Goal: Find specific page/section: Find specific page/section

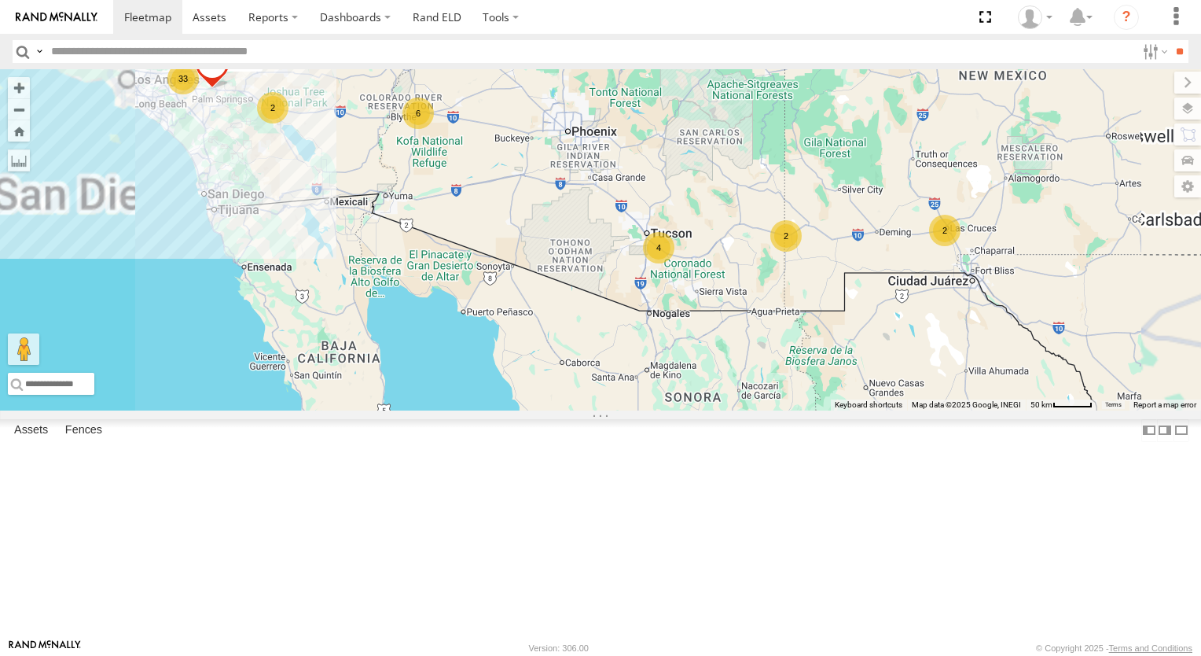
drag, startPoint x: 752, startPoint y: 307, endPoint x: 554, endPoint y: 309, distance: 198.2
click at [554, 309] on div "TL384 TL348 TL029 TL845 TL735 TL347 TL608 33 2 3 2 4 6 2 TL131" at bounding box center [600, 239] width 1201 height 341
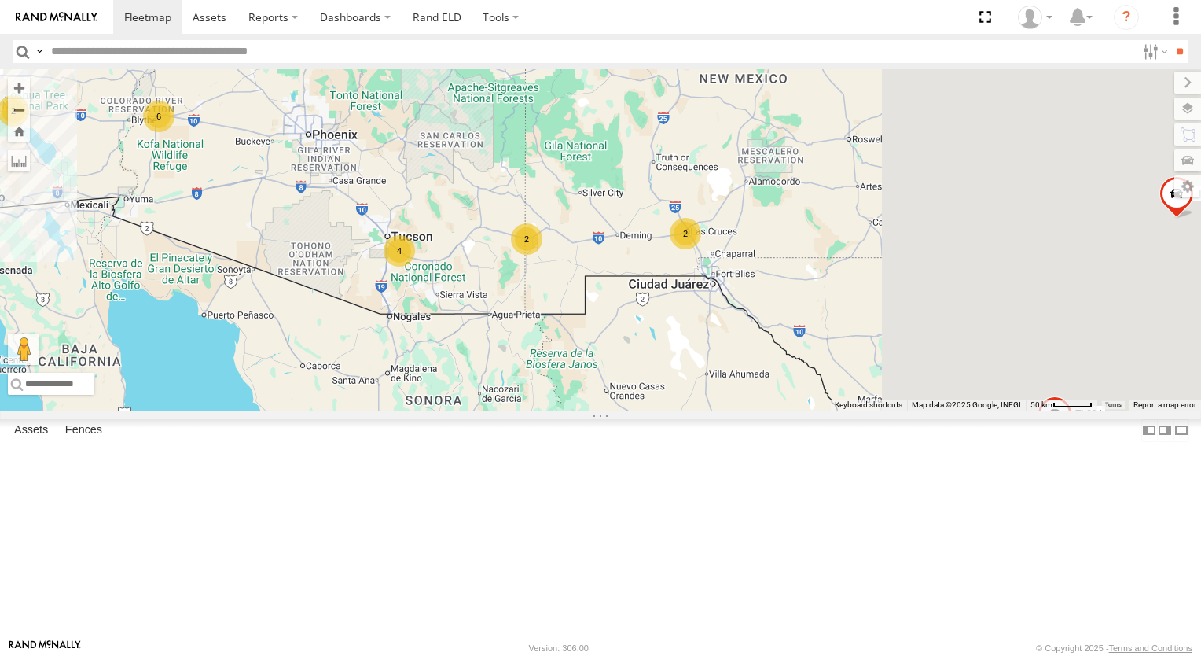
click at [554, 309] on div "TL384 TL348 TL029 TL845 TL735 TL347 TL608 33 2 3 2 4 6 2 TL131" at bounding box center [600, 239] width 1201 height 341
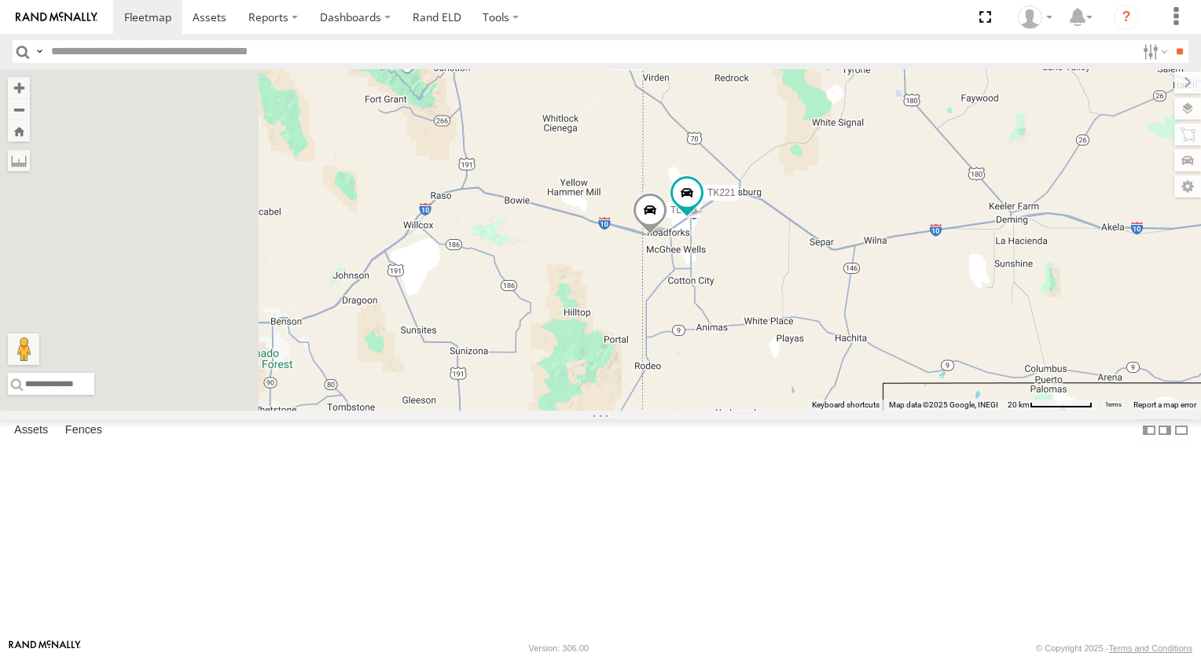
drag, startPoint x: 664, startPoint y: 411, endPoint x: 881, endPoint y: 468, distance: 223.5
click at [881, 410] on div "TL384 TL348 TL029 TL845 TL735 TL347 TL608 TL131 TK9917 TK767 TL118 TK221" at bounding box center [600, 239] width 1201 height 341
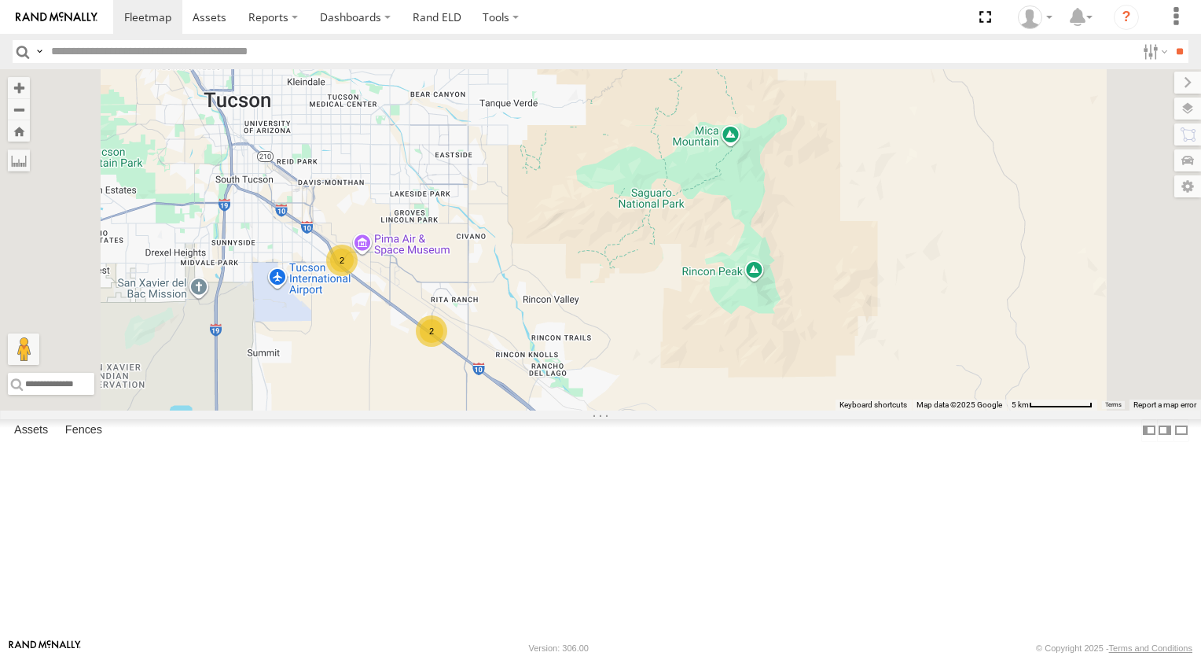
drag, startPoint x: 543, startPoint y: 452, endPoint x: 624, endPoint y: 498, distance: 92.9
click at [624, 410] on div "TL384 TL348 TL029 TL845 TL735 TL347 TL608 TL131 TK9917 TK767 TL118 TK221 2 2" at bounding box center [600, 239] width 1201 height 341
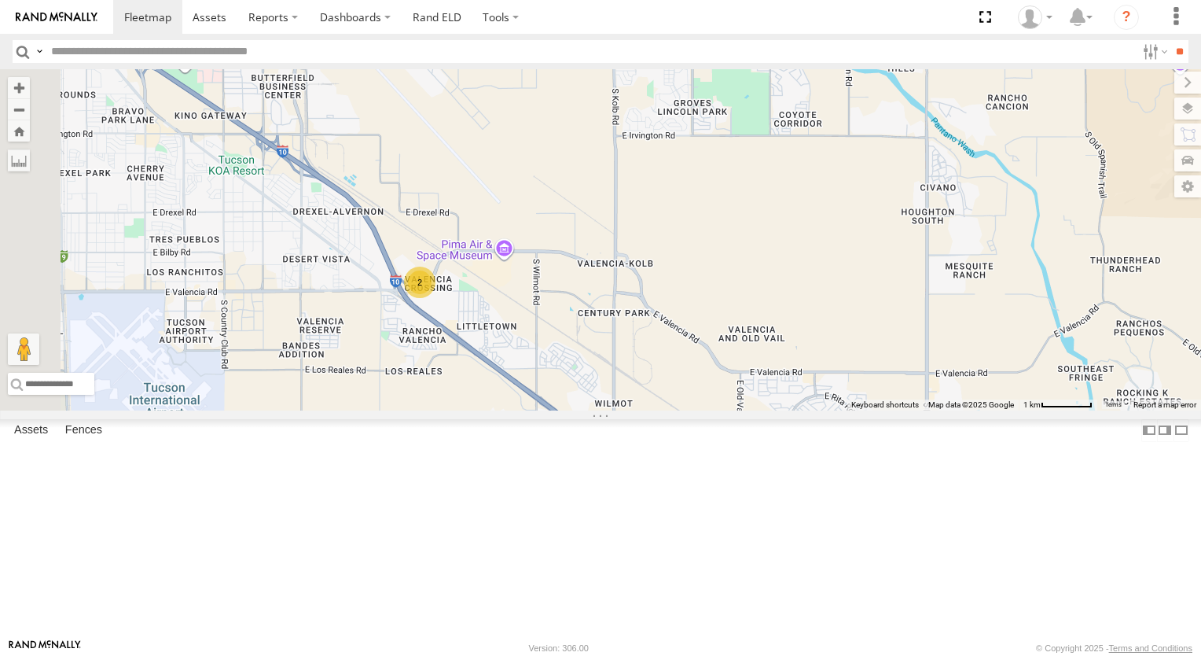
drag, startPoint x: 560, startPoint y: 407, endPoint x: 626, endPoint y: 469, distance: 90.7
click at [626, 410] on div "TL384 TL348 TL029 TL845 TL735 TL347 TL608 TL131 TK9917 TK767 TL118 TK221 2 2" at bounding box center [600, 239] width 1201 height 341
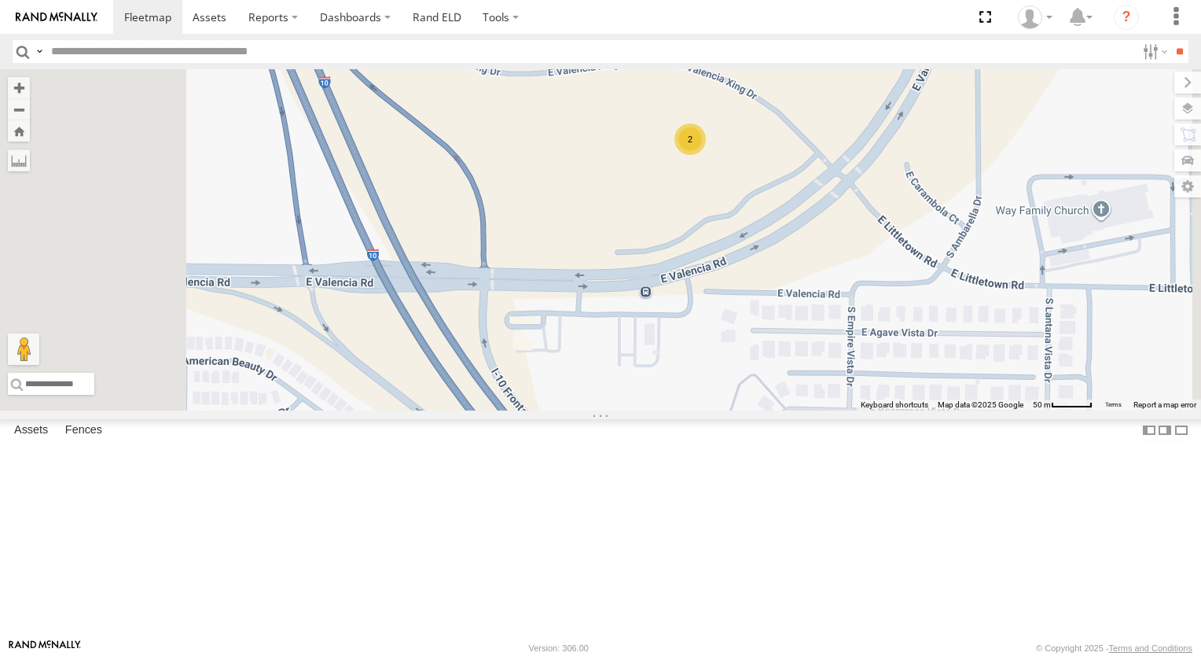
drag, startPoint x: 600, startPoint y: 372, endPoint x: 752, endPoint y: 358, distance: 152.4
click at [752, 358] on div "TL384 TL348 TL029 TL845 TL735 TL347 TL608 TL131 TK9917 TK767 TL118 TK221 2" at bounding box center [600, 239] width 1201 height 341
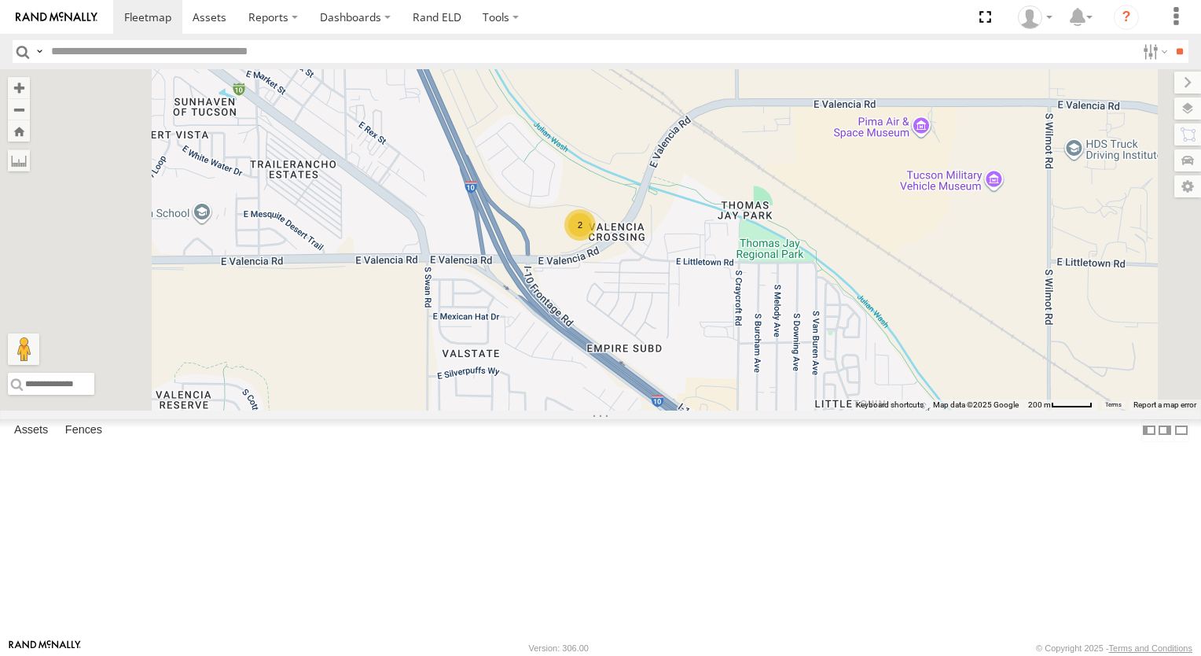
drag, startPoint x: 752, startPoint y: 193, endPoint x: 747, endPoint y: 232, distance: 38.8
click at [747, 230] on div "TL384 TL348 TL029 TL845 TL735 TL347 TL608 TL131 TK9917 TK767 TL118 TK221 2" at bounding box center [600, 239] width 1201 height 341
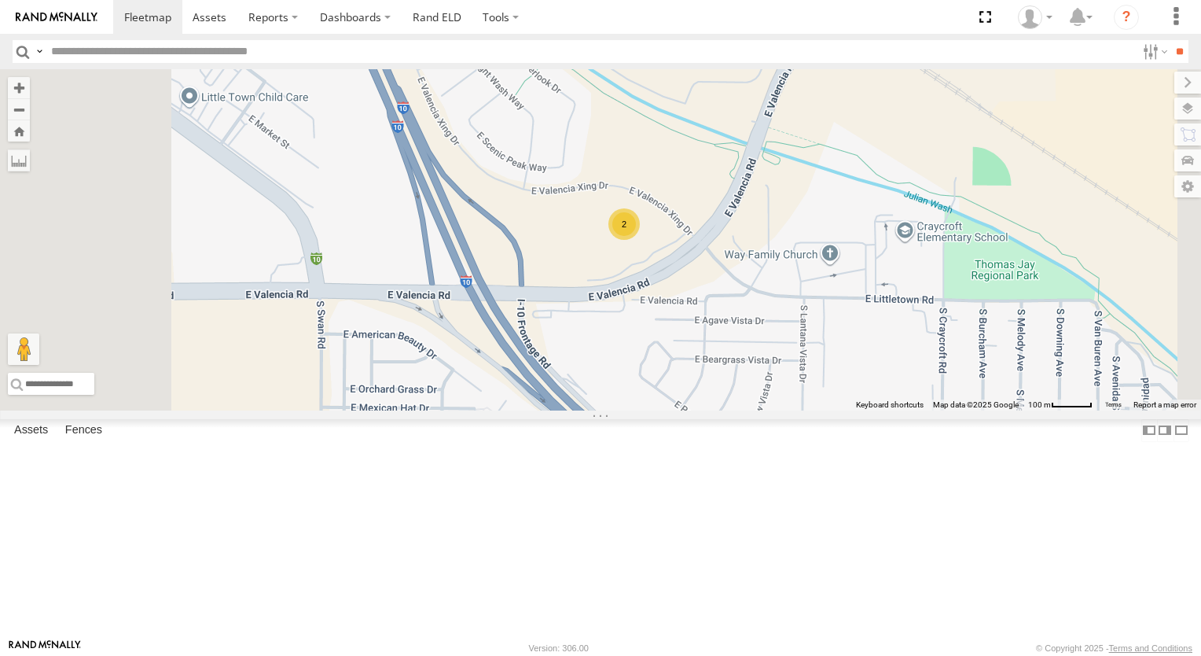
drag, startPoint x: 734, startPoint y: 394, endPoint x: 745, endPoint y: 349, distance: 46.3
click at [745, 349] on div "TL384 TL348 TL029 TL845 TL735 TL347 TL608 TL131 TK9917 TK767 TL118 TK221 2" at bounding box center [600, 239] width 1201 height 341
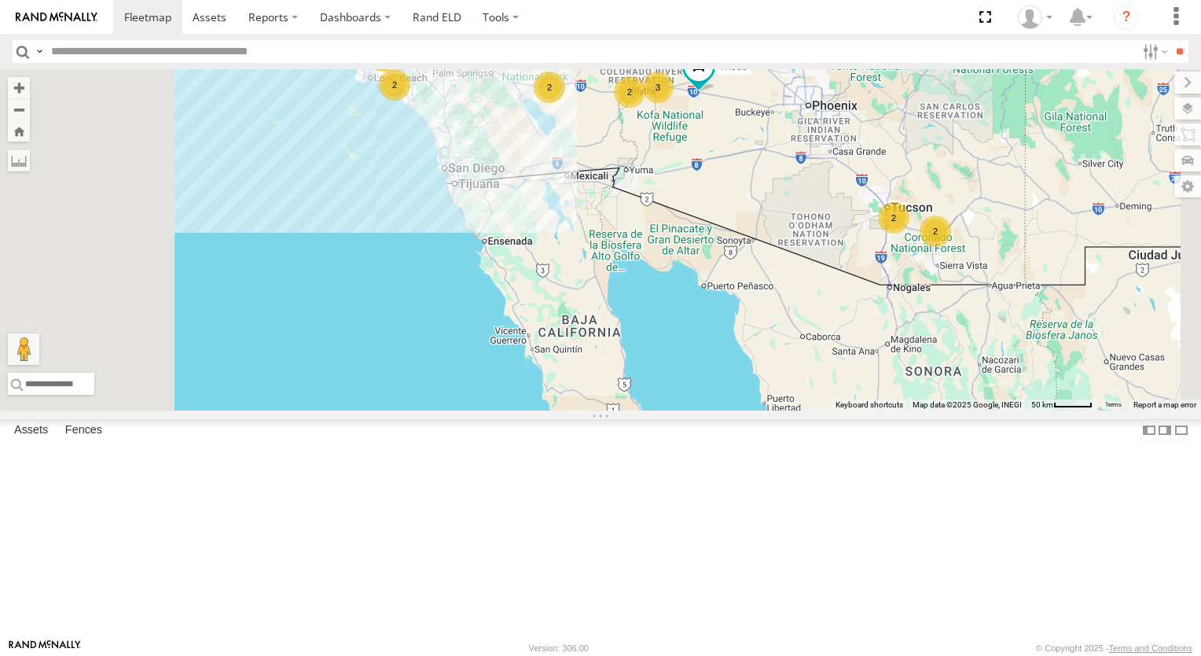
drag, startPoint x: 783, startPoint y: 291, endPoint x: 657, endPoint y: 383, distance: 155.9
click at [663, 381] on div "TL384 TL348 TL029 TL845 TL735 TL347 TL608 33 3 2 2 2 7 3 2 TK938 TL131 2" at bounding box center [600, 239] width 1201 height 341
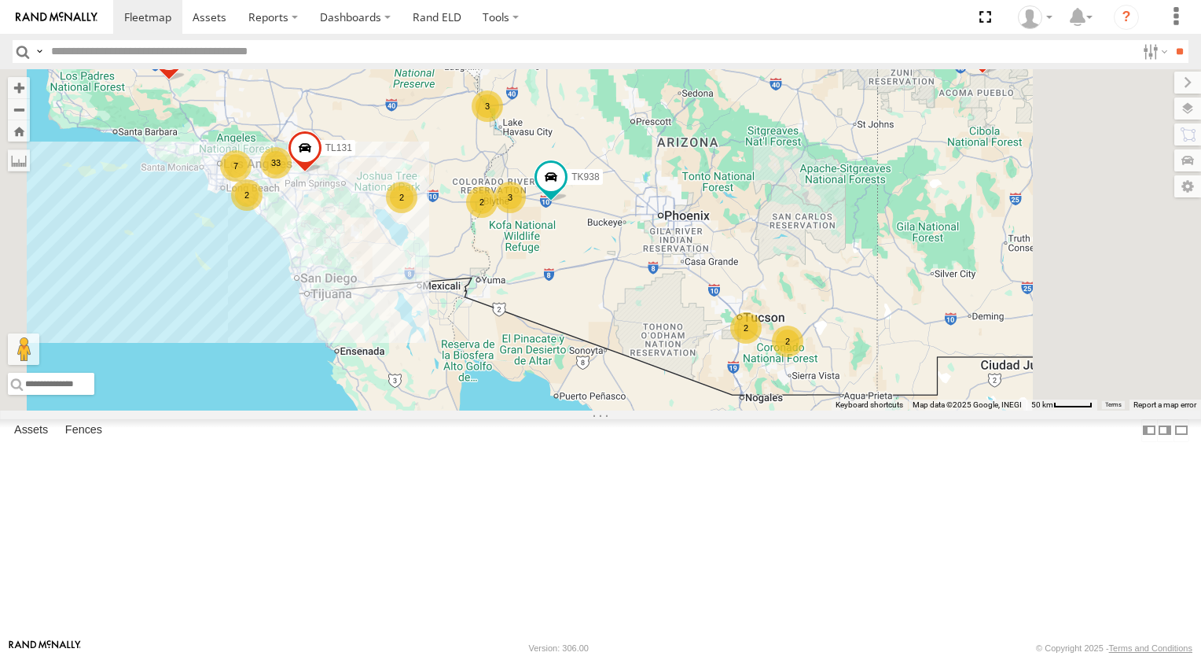
click at [657, 383] on div "TL384 TL348 TL029 TL845 TL735 TL347 TL608 33 3 2 2 2 7 3 2 TK938 TL131 2" at bounding box center [600, 239] width 1201 height 341
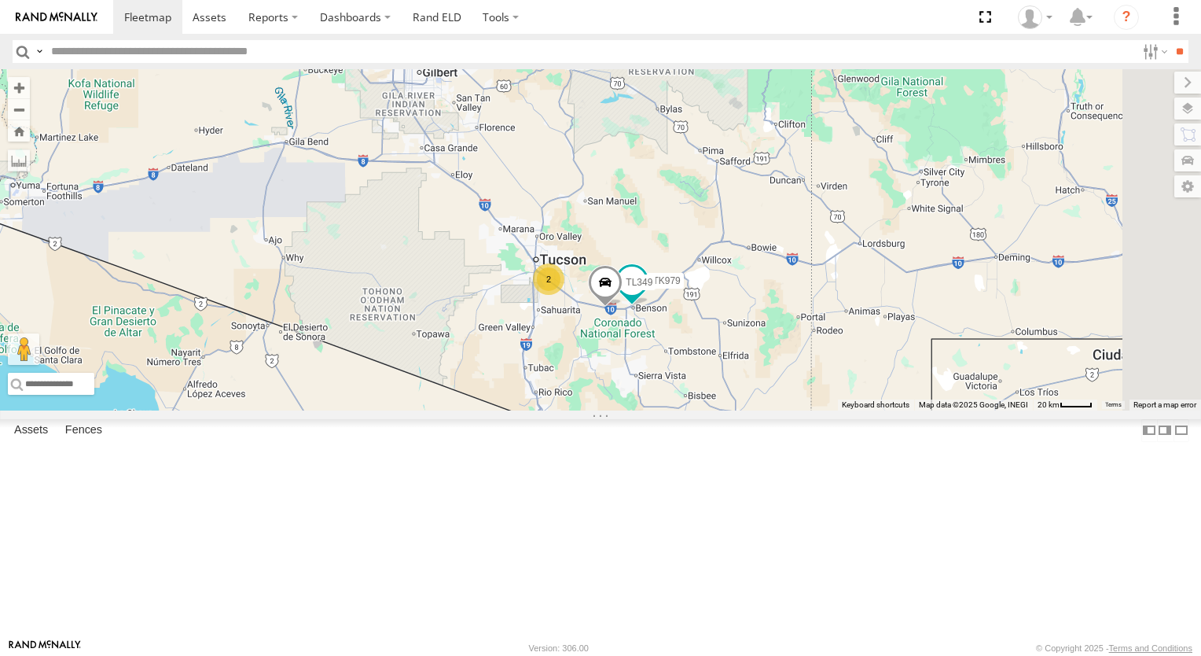
drag, startPoint x: 811, startPoint y: 446, endPoint x: 564, endPoint y: 355, distance: 263.9
click at [564, 355] on div "TL384 TL348 TL029 TL845 TL735 TL347 TL608 TK938 TL131 3 TK979 TL787 TL349 2 2 2" at bounding box center [600, 239] width 1201 height 341
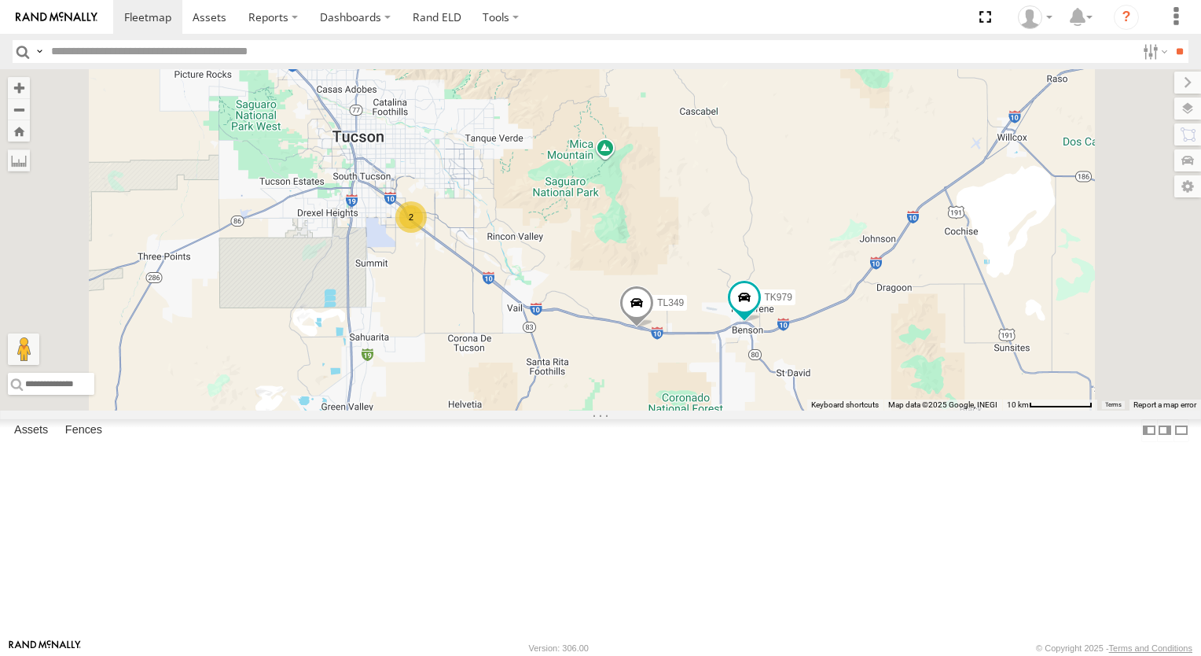
drag, startPoint x: 778, startPoint y: 216, endPoint x: 754, endPoint y: 304, distance: 91.4
click at [742, 299] on div "TL384 TL348 TL029 TL845 TL735 TL347 TL608 TK938 TL131 TK979 TL787 TL349 2" at bounding box center [600, 239] width 1201 height 341
click at [767, 310] on div "TL384 TL348 TL029 TL845 TL735 TL347 TL608 TK938 TL131 TK979 TL787 TL349 2" at bounding box center [600, 239] width 1201 height 341
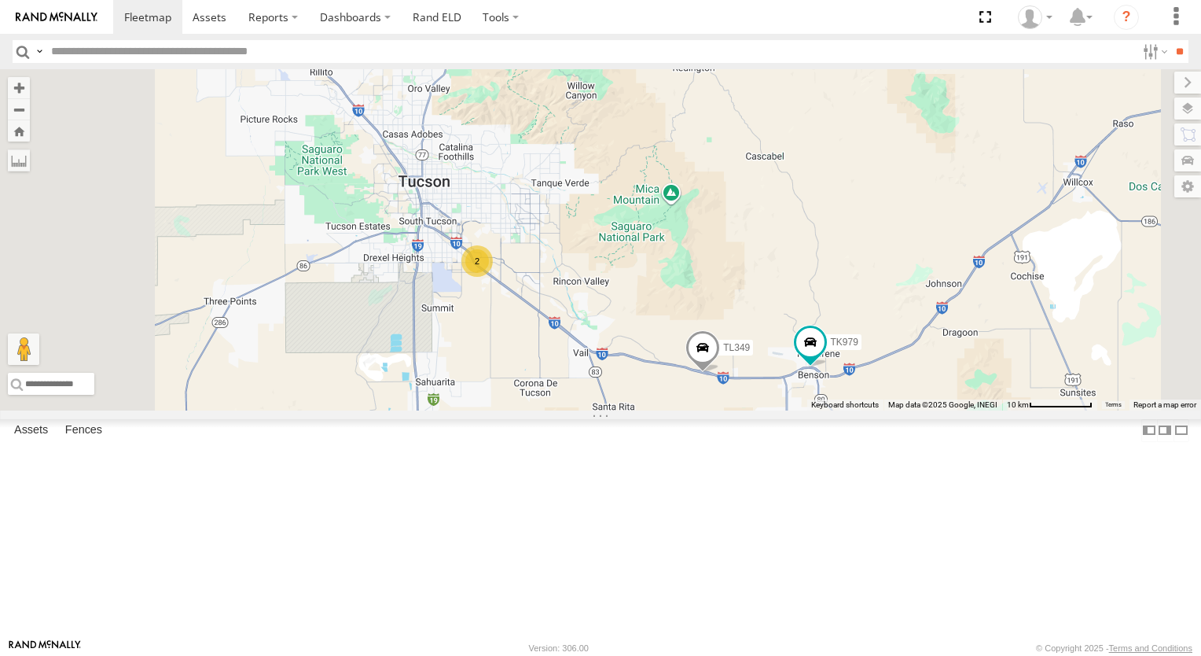
click at [493, 277] on div "2" at bounding box center [477, 260] width 31 height 31
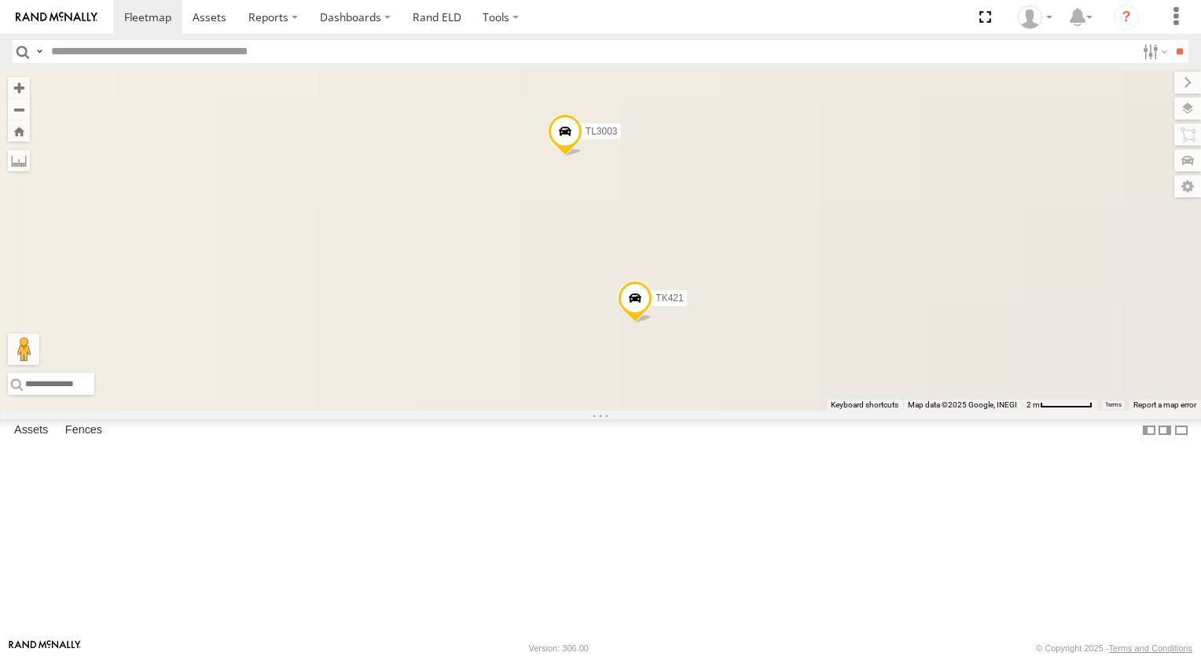
click at [677, 382] on div "TL384 TL348 TL029 TL845 TL735 TL347 TL608 TK938 TL131 TK979 TL787 TL349 TK421 T…" at bounding box center [600, 239] width 1201 height 341
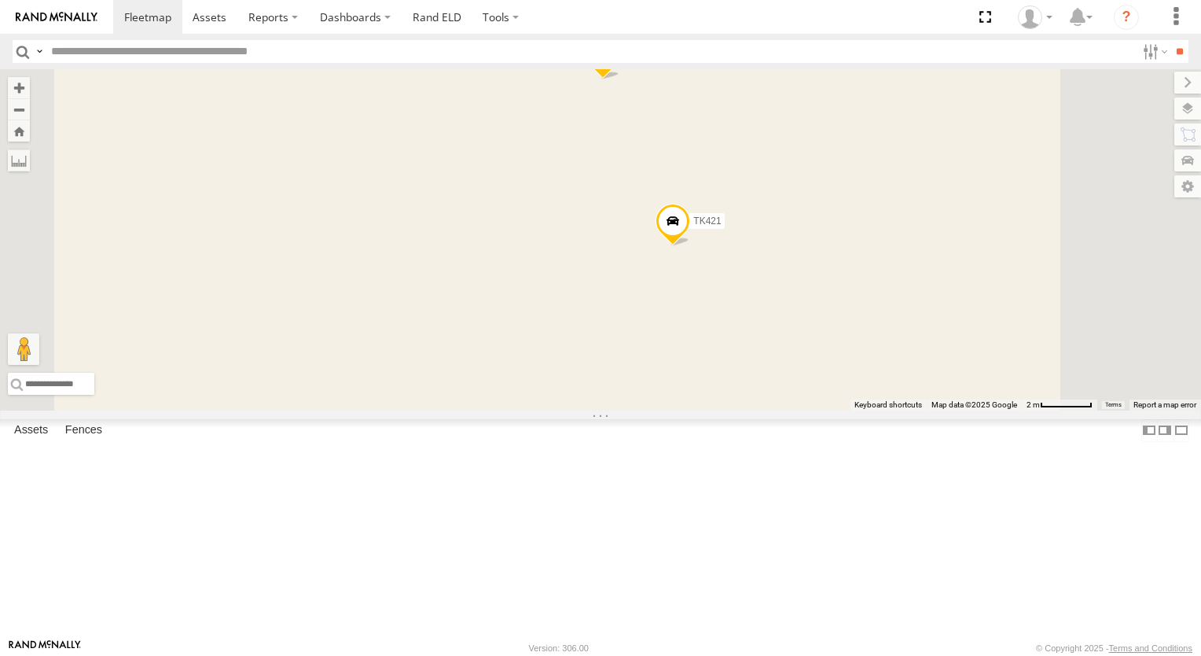
click at [690, 246] on span at bounding box center [673, 225] width 35 height 42
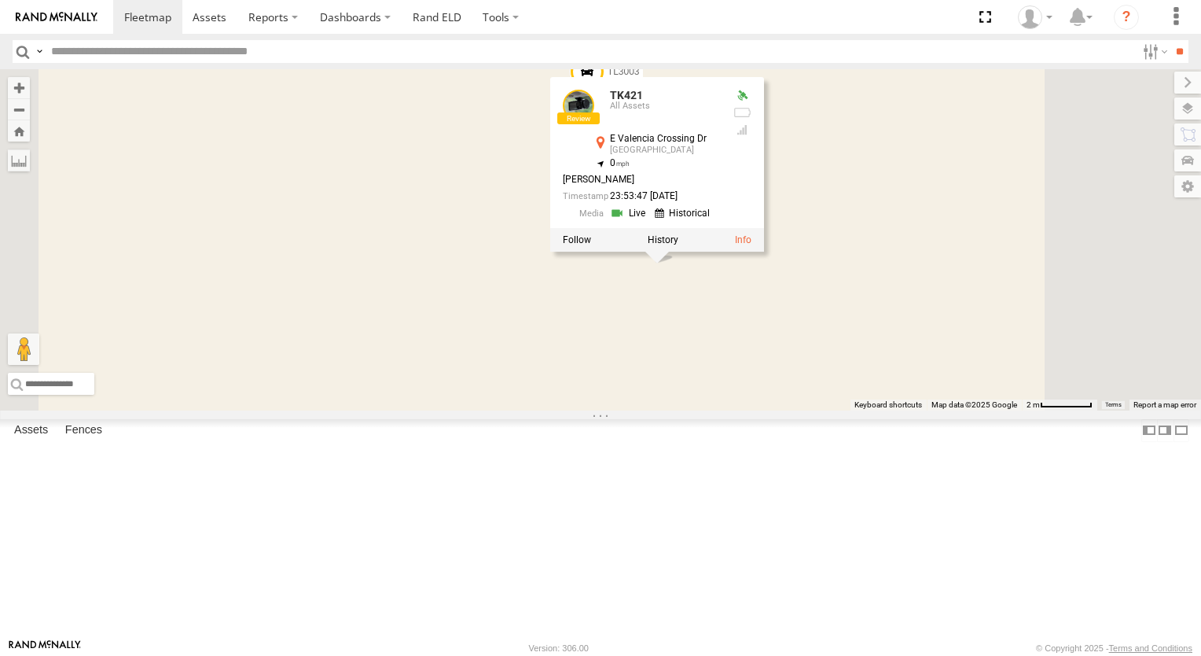
drag, startPoint x: 640, startPoint y: 271, endPoint x: 589, endPoint y: 329, distance: 76.9
click at [609, 307] on div "TL384 TL348 TL029 TL845 TL735 TL347 TL608 TK938 TL131 TK979 TL787 TL349 TK421 T…" at bounding box center [600, 239] width 1201 height 341
click at [569, 348] on div "TL384 TL348 TL029 TL845 TL735 TL347 TL608 TK938 TL131 TK979 TL787 TL349 TK421 T…" at bounding box center [600, 239] width 1201 height 341
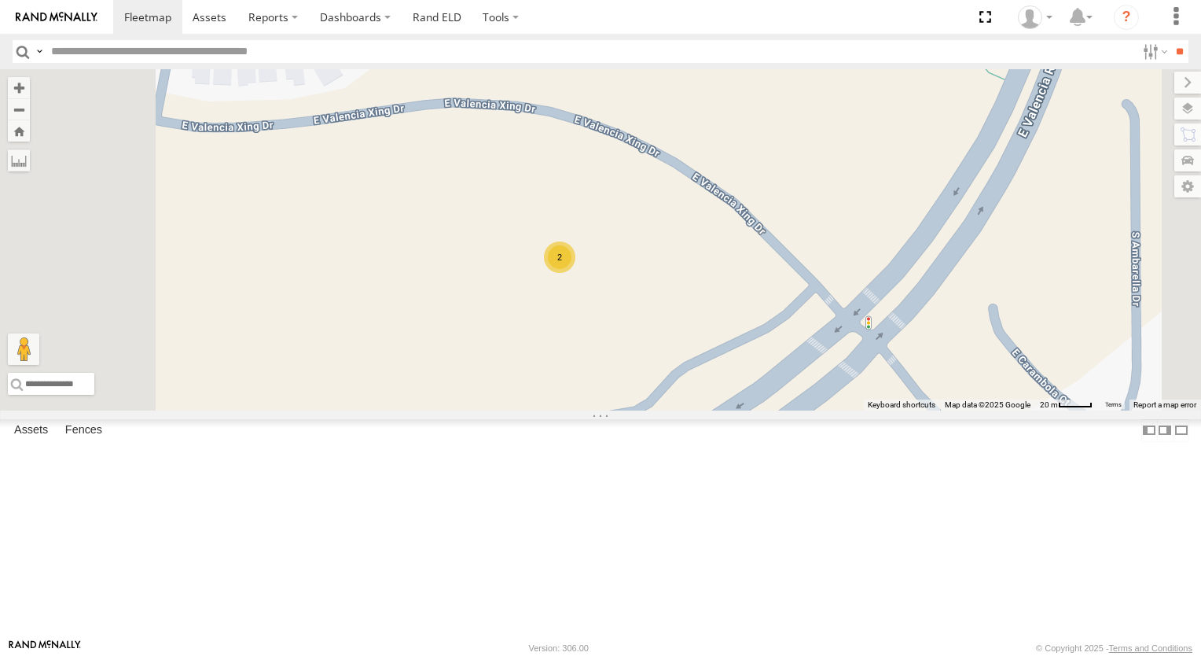
drag, startPoint x: 756, startPoint y: 414, endPoint x: 811, endPoint y: 381, distance: 64.5
click at [811, 381] on div "TL384 TL348 TL029 TL845 TL735 TL347 TL608 TK938 TL131 TK979 TL787 TL349 2" at bounding box center [600, 239] width 1201 height 341
click at [576, 273] on div "2" at bounding box center [559, 256] width 31 height 31
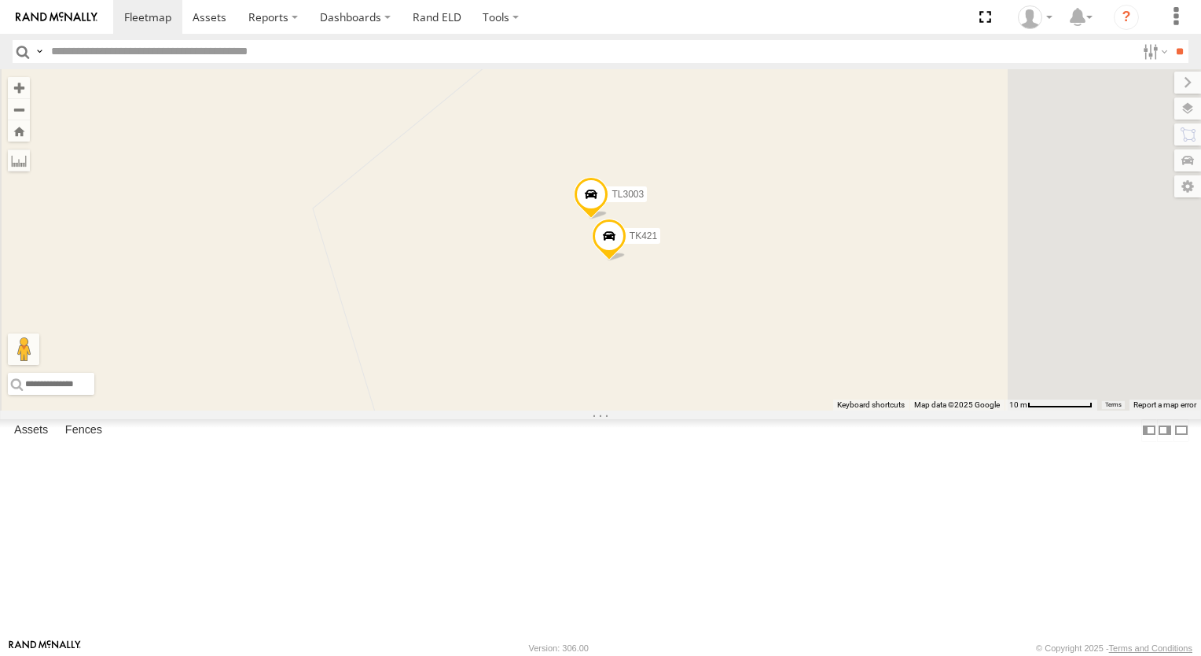
click at [657, 241] on span "TK421" at bounding box center [644, 235] width 28 height 11
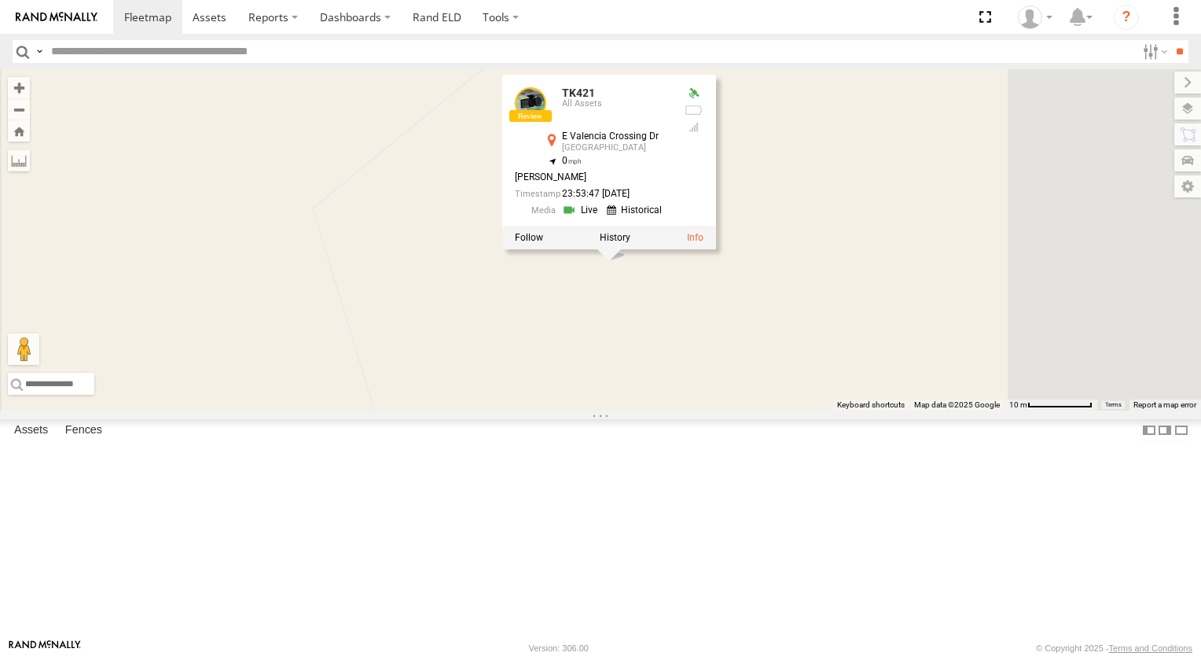
click at [602, 218] on link at bounding box center [582, 210] width 40 height 15
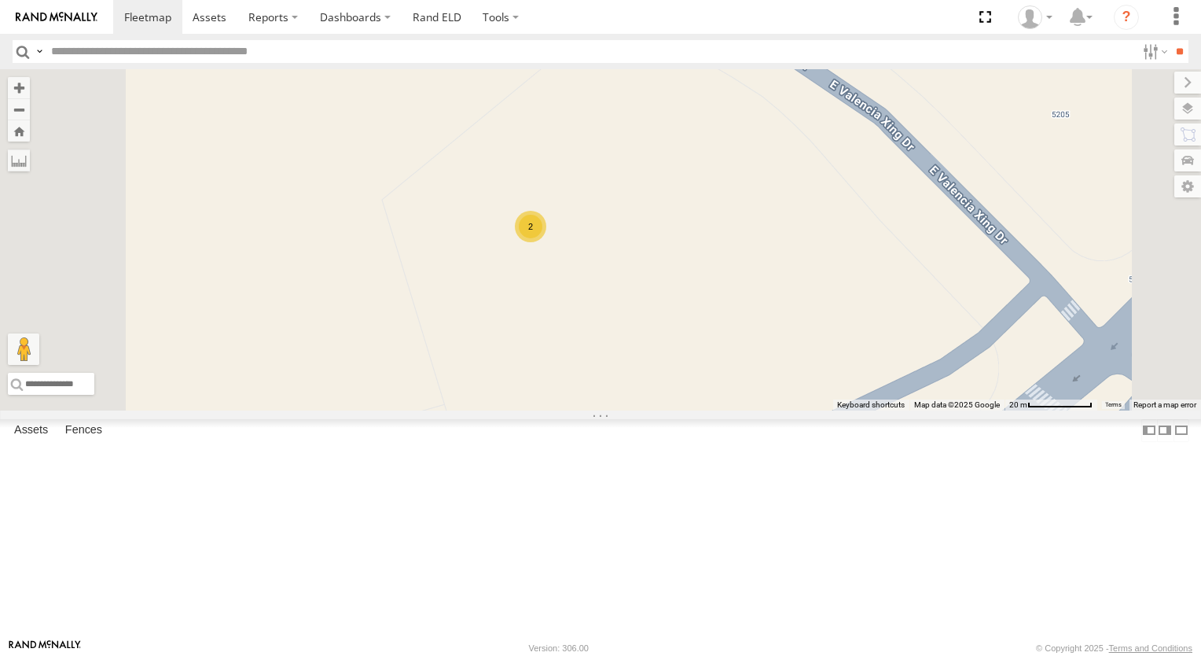
drag, startPoint x: 758, startPoint y: 256, endPoint x: 782, endPoint y: 288, distance: 39.9
click at [782, 288] on div "TL384 TL348 TL029 TL845 TL735 TL347 TL608 TK938 TL131 TK979 TL787 TL349 2" at bounding box center [600, 239] width 1201 height 341
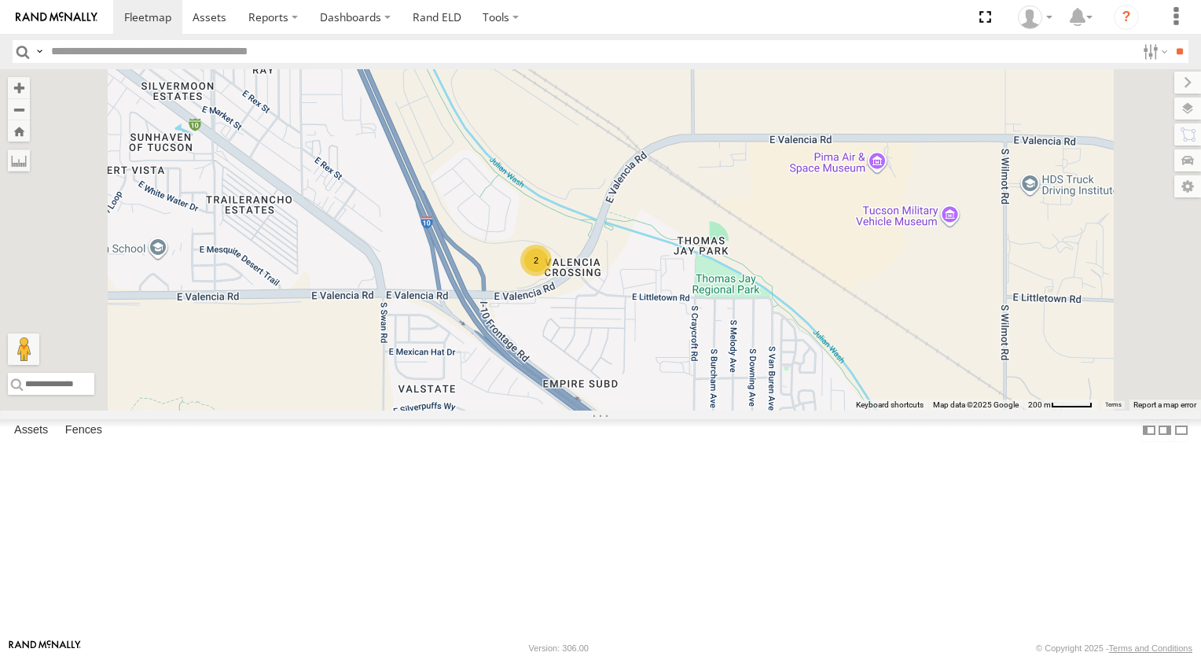
drag, startPoint x: 670, startPoint y: 328, endPoint x: 775, endPoint y: 458, distance: 167.1
click at [775, 410] on div "2" at bounding box center [600, 239] width 1201 height 341
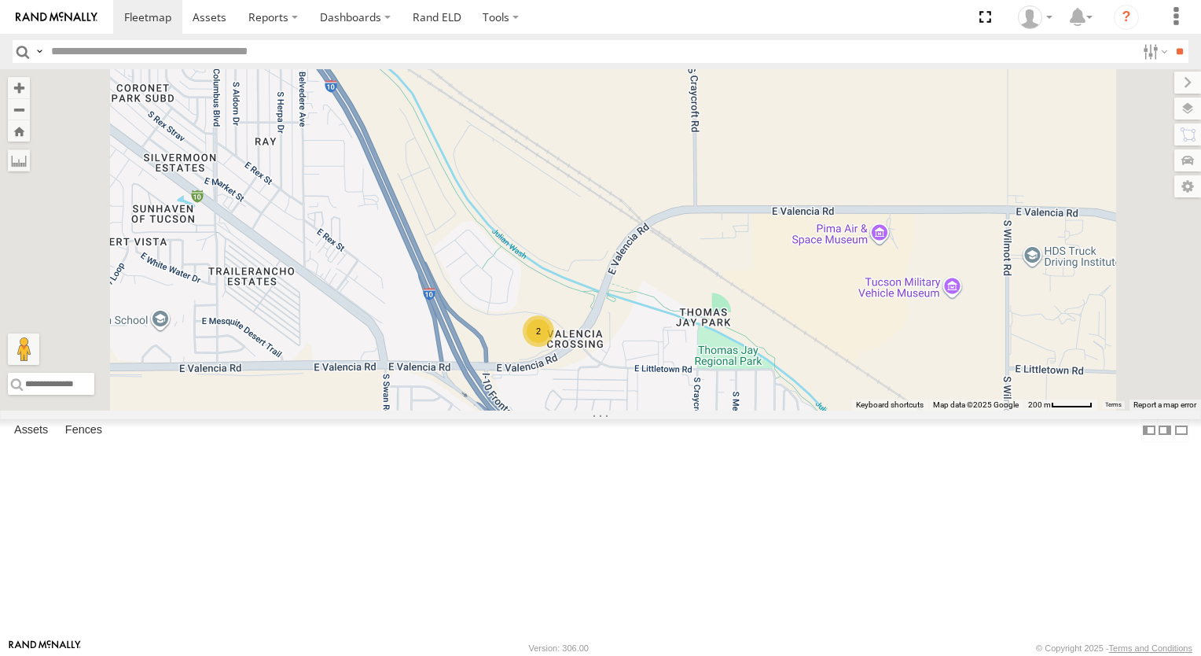
drag, startPoint x: 776, startPoint y: 346, endPoint x: 769, endPoint y: 423, distance: 77.4
click at [769, 410] on div "2" at bounding box center [600, 239] width 1201 height 341
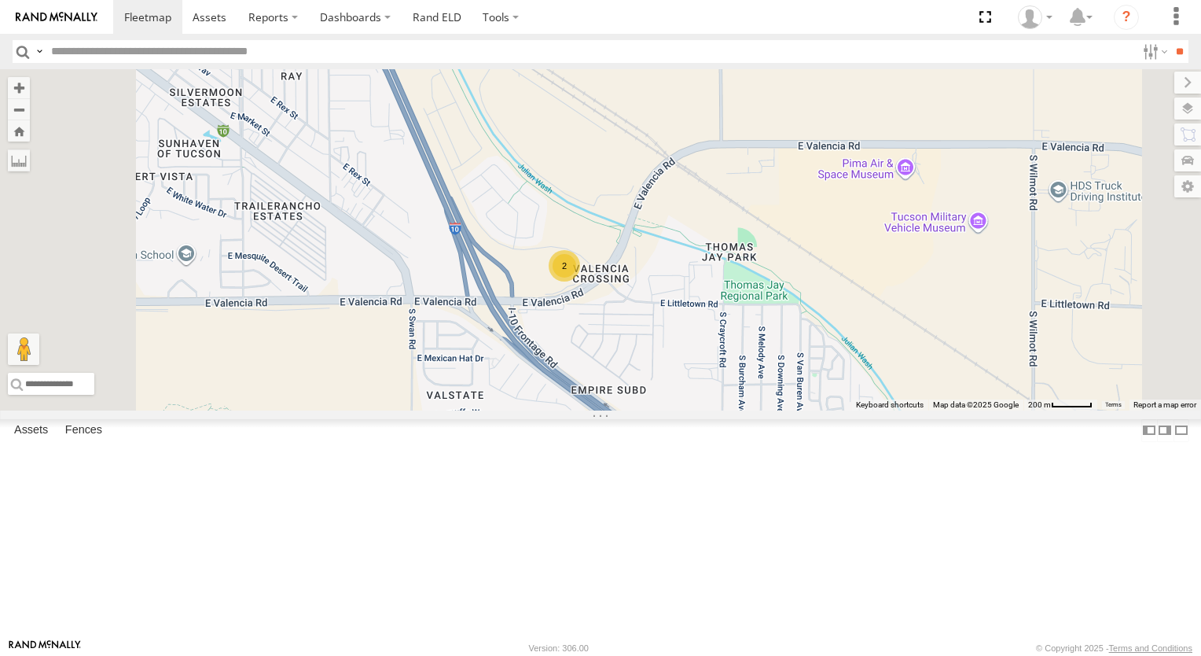
drag, startPoint x: 771, startPoint y: 429, endPoint x: 800, endPoint y: 326, distance: 107.0
click at [800, 326] on div "2" at bounding box center [600, 239] width 1201 height 341
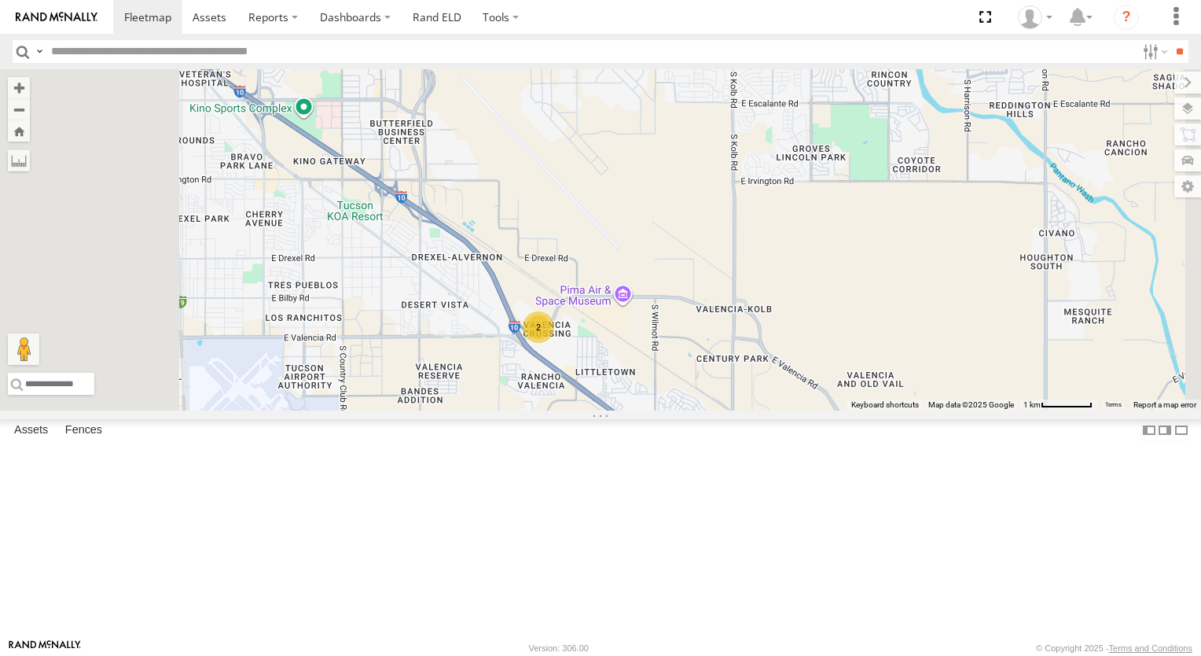
drag, startPoint x: 841, startPoint y: 480, endPoint x: 829, endPoint y: 527, distance: 48.6
click at [830, 410] on div "2" at bounding box center [600, 239] width 1201 height 341
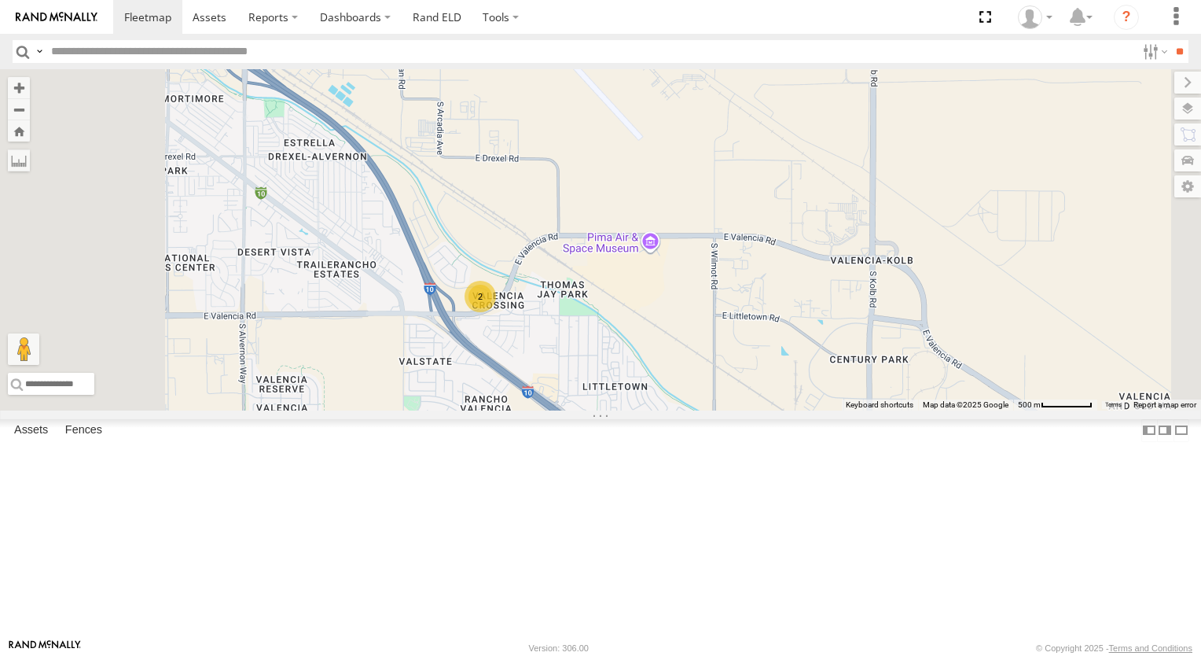
drag, startPoint x: 719, startPoint y: 561, endPoint x: 729, endPoint y: 502, distance: 59.1
click at [728, 410] on div "2" at bounding box center [600, 239] width 1201 height 341
click at [729, 410] on div "2" at bounding box center [600, 239] width 1201 height 341
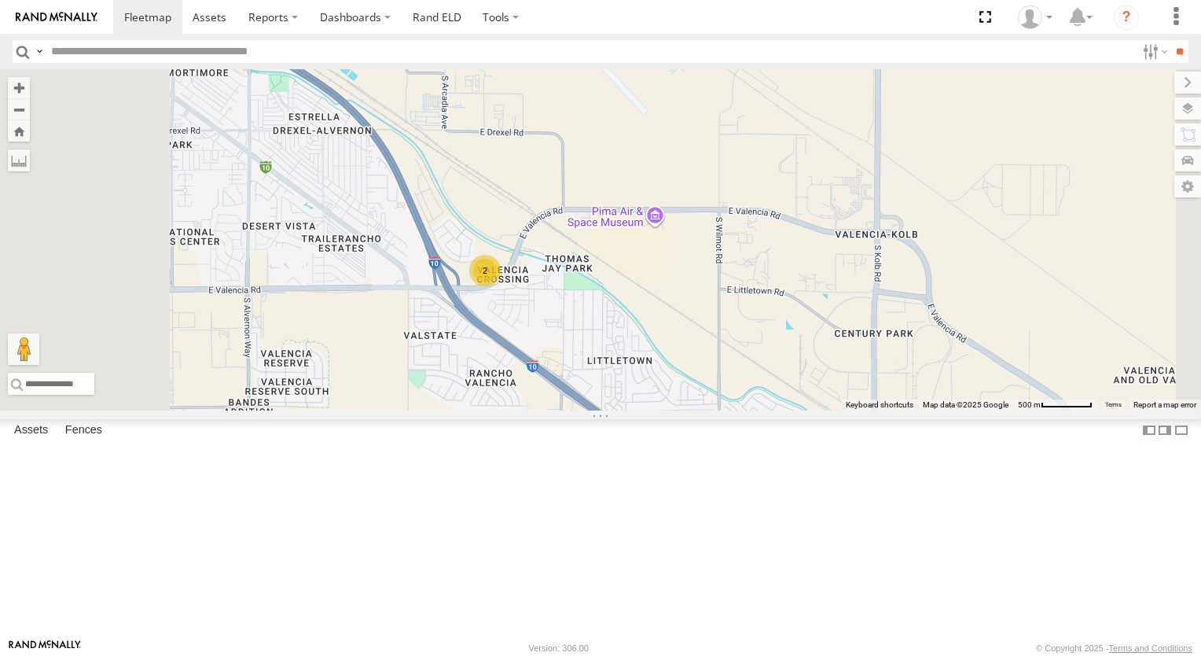
drag, startPoint x: 749, startPoint y: 465, endPoint x: 785, endPoint y: 519, distance: 64.6
click at [785, 410] on div "2" at bounding box center [600, 239] width 1201 height 341
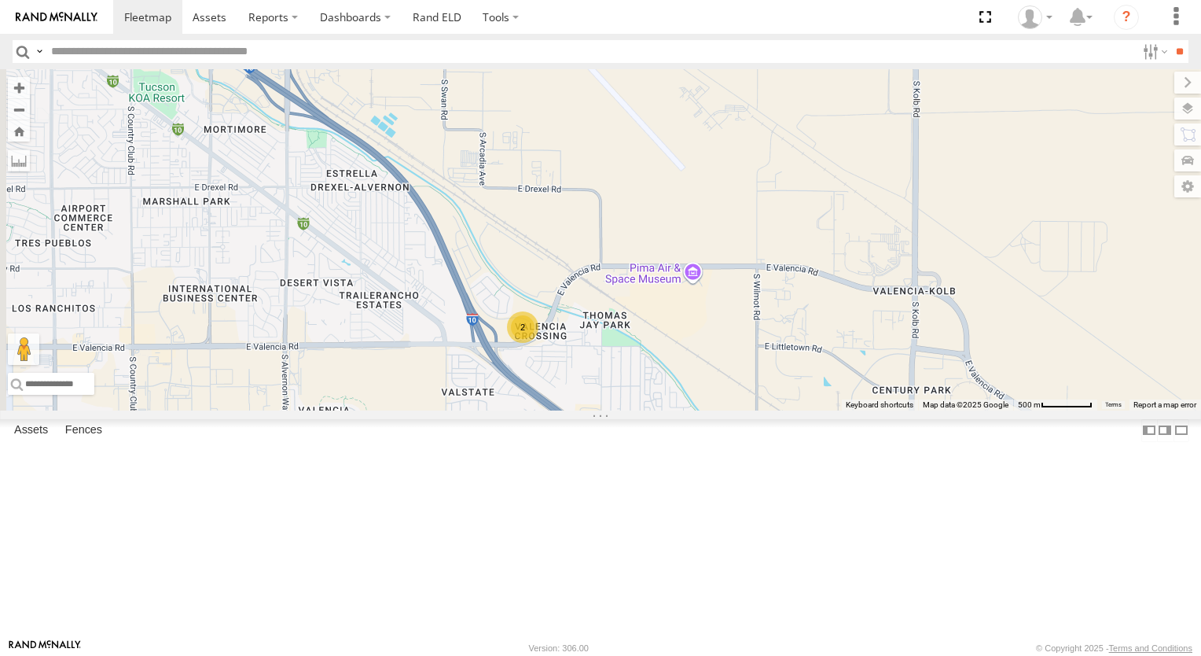
click at [785, 410] on div "2" at bounding box center [600, 239] width 1201 height 341
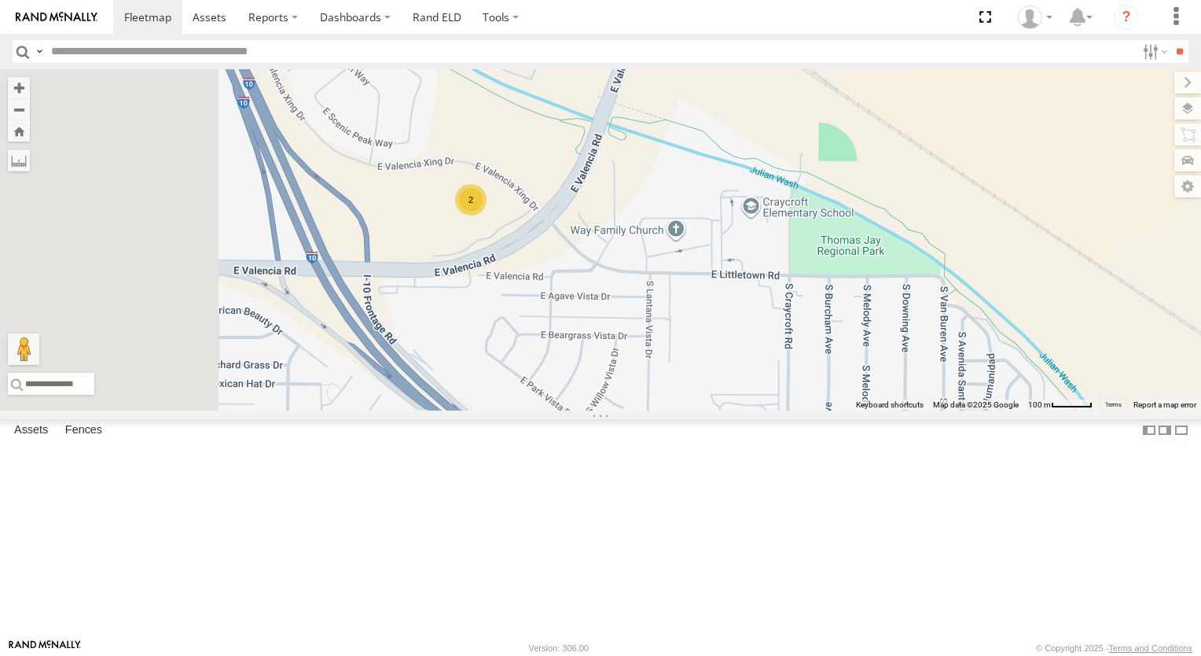
drag, startPoint x: 763, startPoint y: 423, endPoint x: 849, endPoint y: 538, distance: 143.7
click at [849, 410] on div "2" at bounding box center [600, 239] width 1201 height 341
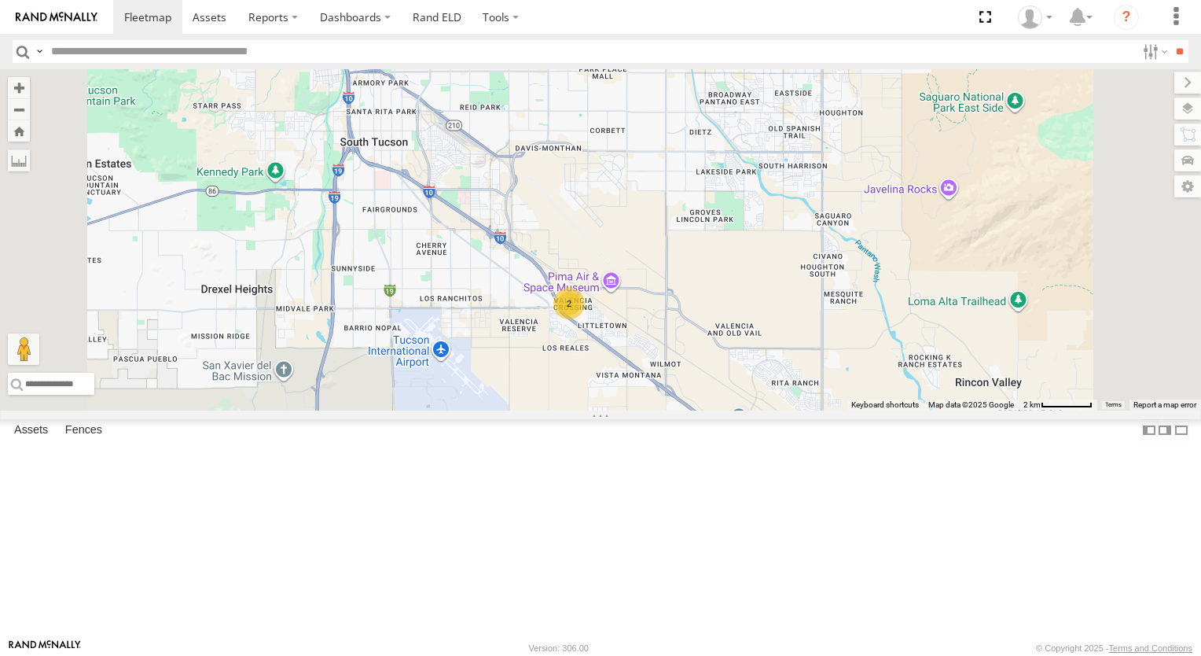
drag, startPoint x: 807, startPoint y: 272, endPoint x: 808, endPoint y: 330, distance: 58.2
click at [808, 330] on div "2" at bounding box center [600, 239] width 1201 height 341
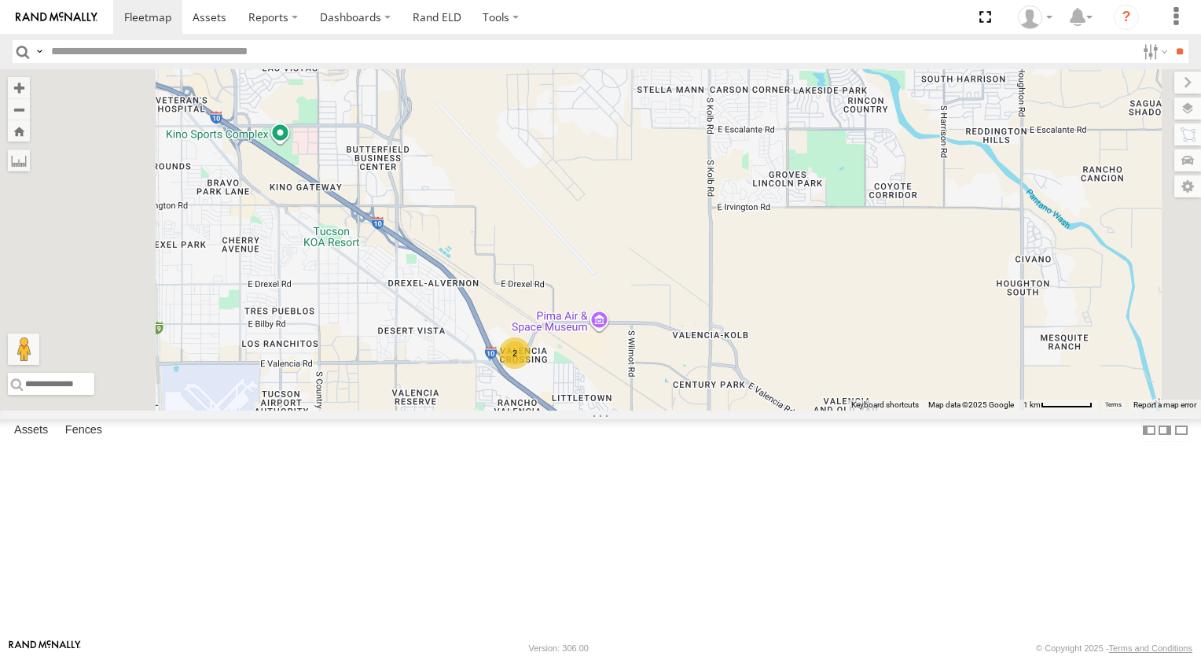
drag, startPoint x: 799, startPoint y: 395, endPoint x: 784, endPoint y: 346, distance: 51.0
click at [784, 346] on div "2" at bounding box center [600, 239] width 1201 height 341
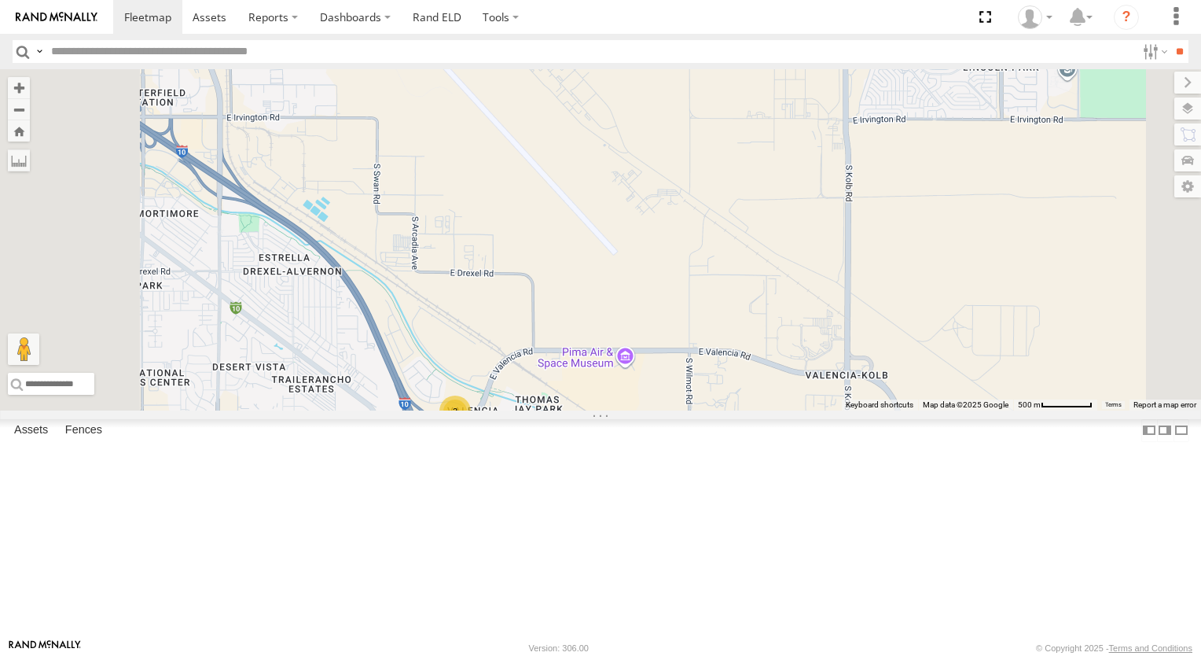
drag, startPoint x: 767, startPoint y: 436, endPoint x: 778, endPoint y: 317, distance: 119.2
click at [771, 340] on div "2" at bounding box center [600, 239] width 1201 height 341
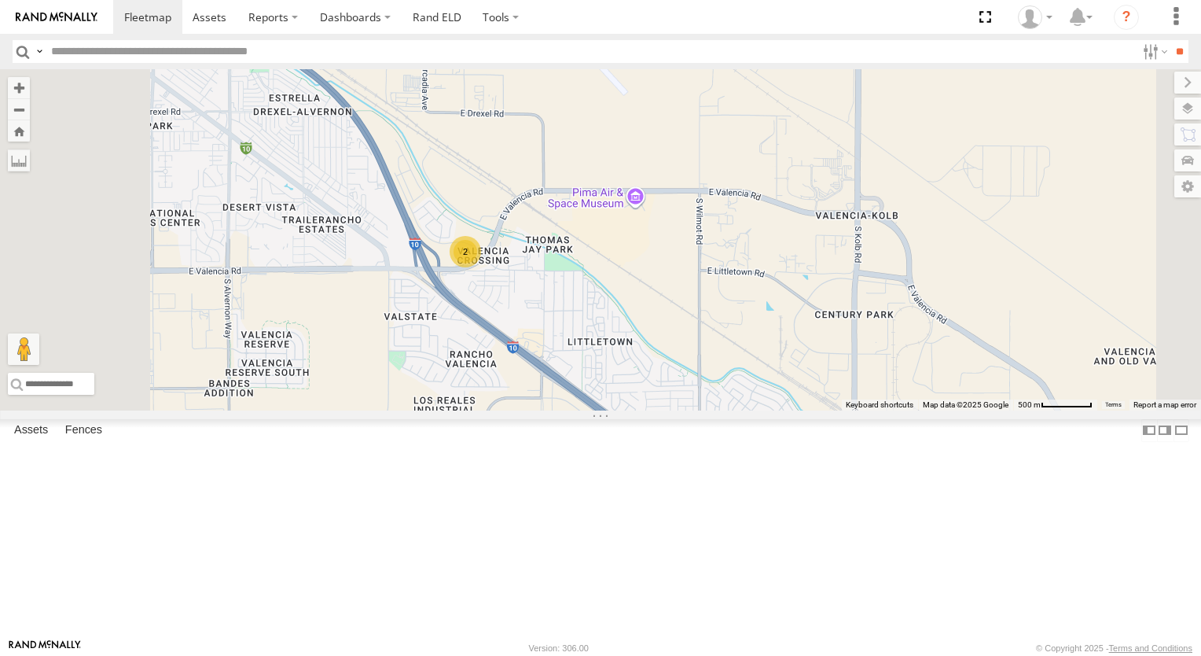
click at [783, 282] on div "2" at bounding box center [600, 239] width 1201 height 341
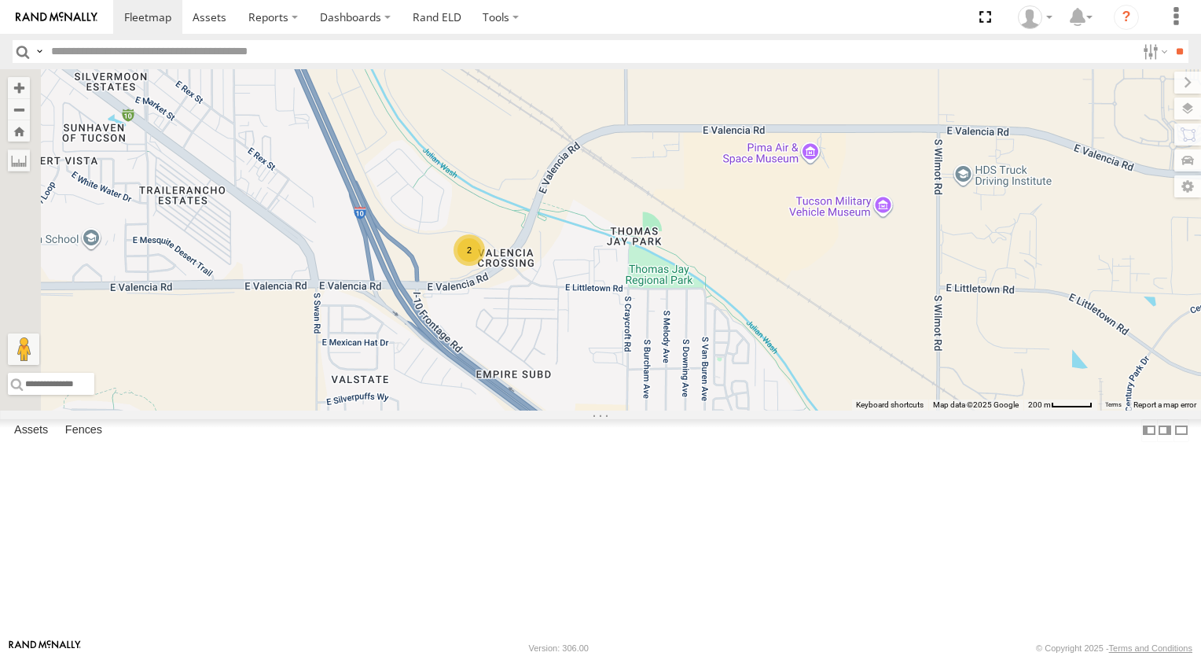
drag, startPoint x: 719, startPoint y: 384, endPoint x: 790, endPoint y: 318, distance: 97.4
click at [790, 318] on div "2" at bounding box center [600, 239] width 1201 height 341
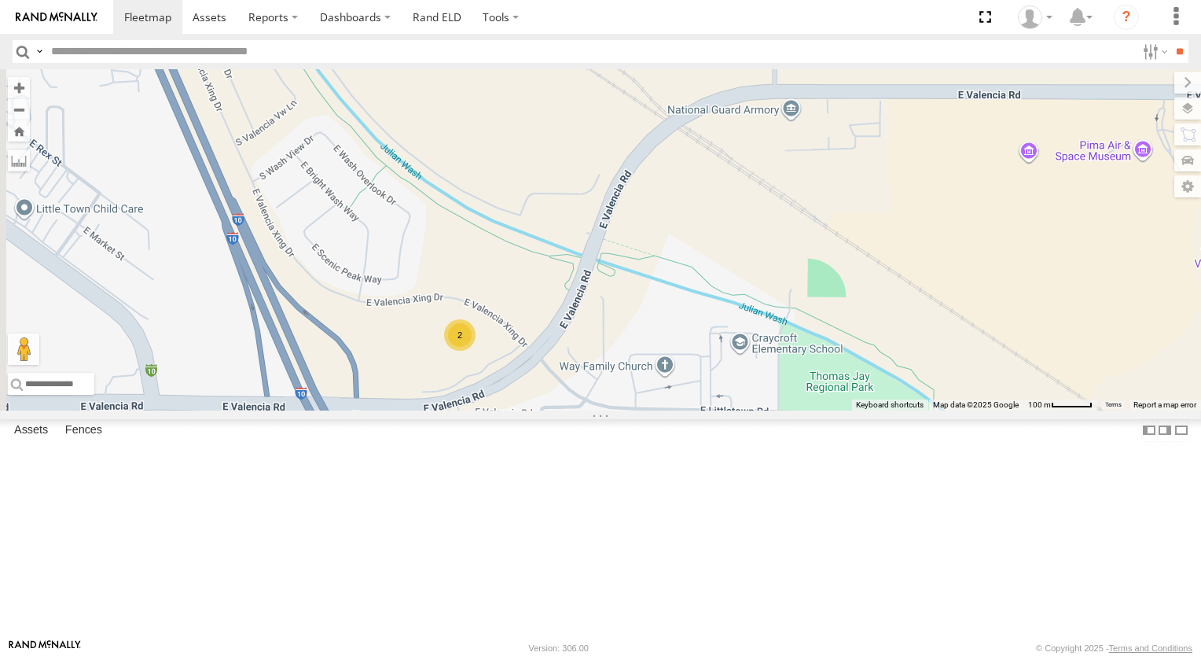
drag, startPoint x: 707, startPoint y: 269, endPoint x: 768, endPoint y: 194, distance: 96.6
click at [763, 197] on div "2" at bounding box center [600, 239] width 1201 height 341
click at [768, 194] on div "2" at bounding box center [600, 239] width 1201 height 341
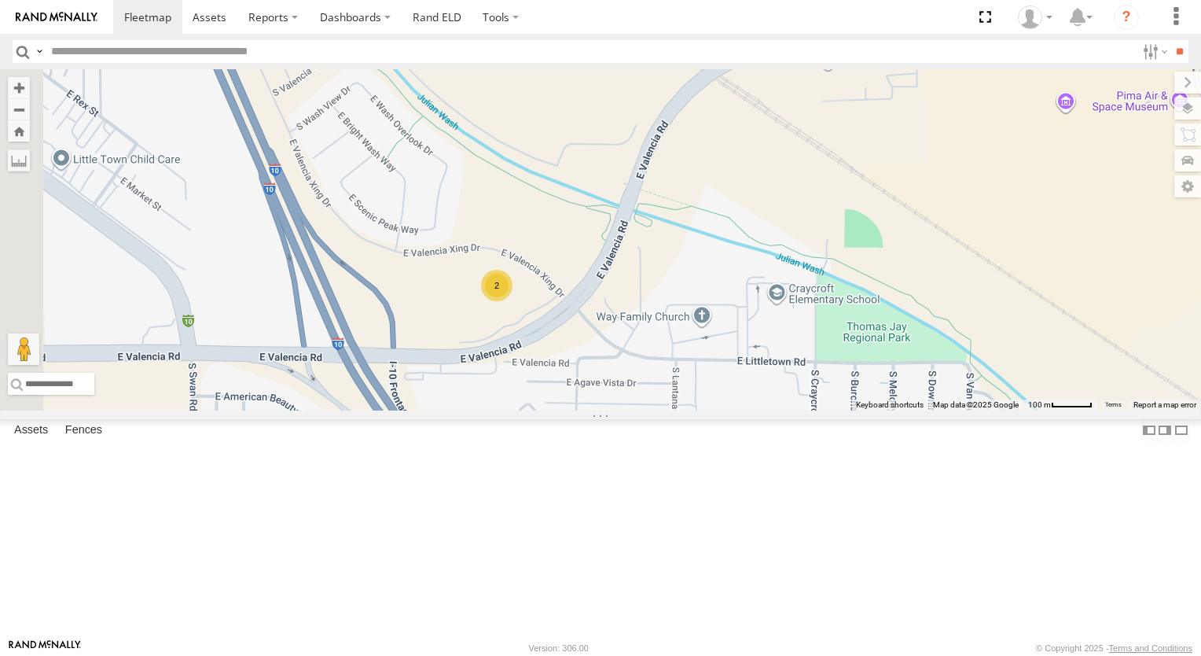
drag, startPoint x: 734, startPoint y: 306, endPoint x: 751, endPoint y: 247, distance: 61.5
click at [751, 253] on div "2" at bounding box center [600, 239] width 1201 height 341
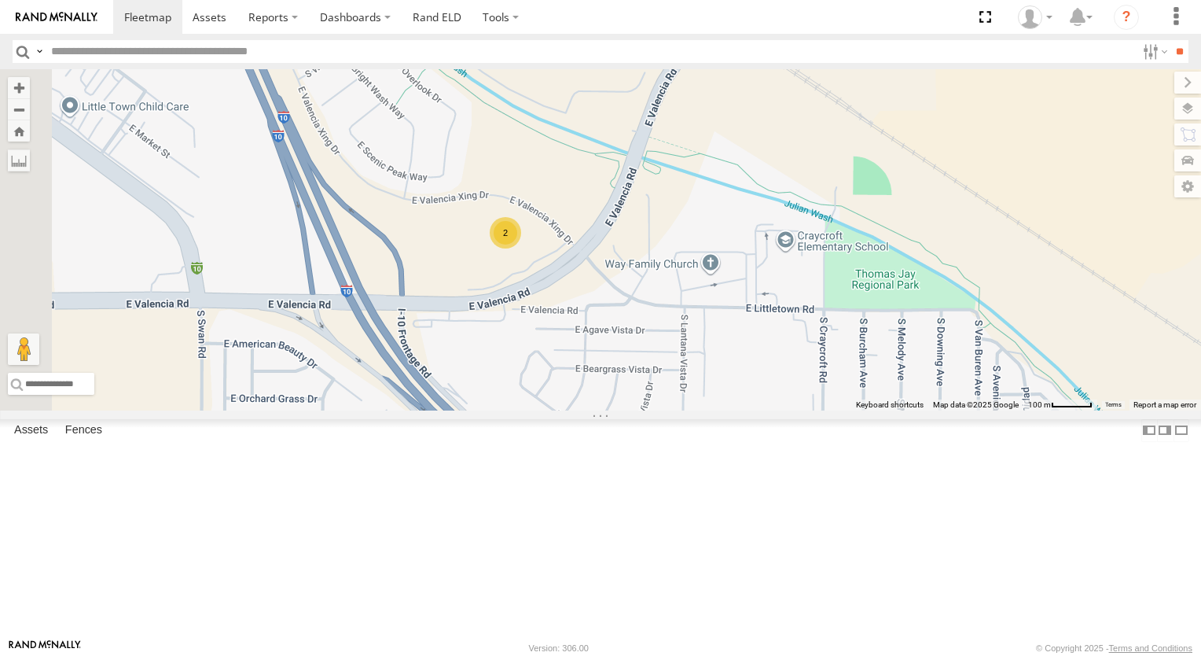
drag, startPoint x: 751, startPoint y: 247, endPoint x: 750, endPoint y: 228, distance: 18.9
click at [750, 228] on div "2" at bounding box center [600, 239] width 1201 height 341
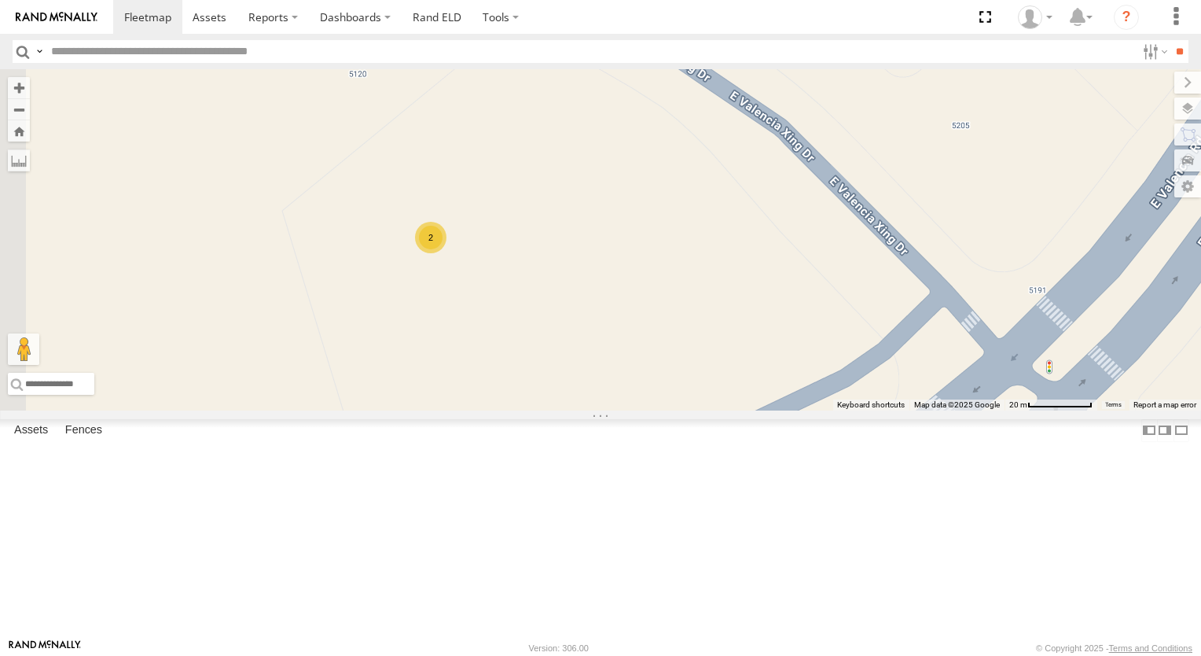
drag, startPoint x: 660, startPoint y: 357, endPoint x: 782, endPoint y: 376, distance: 123.3
click at [782, 376] on div "2" at bounding box center [600, 239] width 1201 height 341
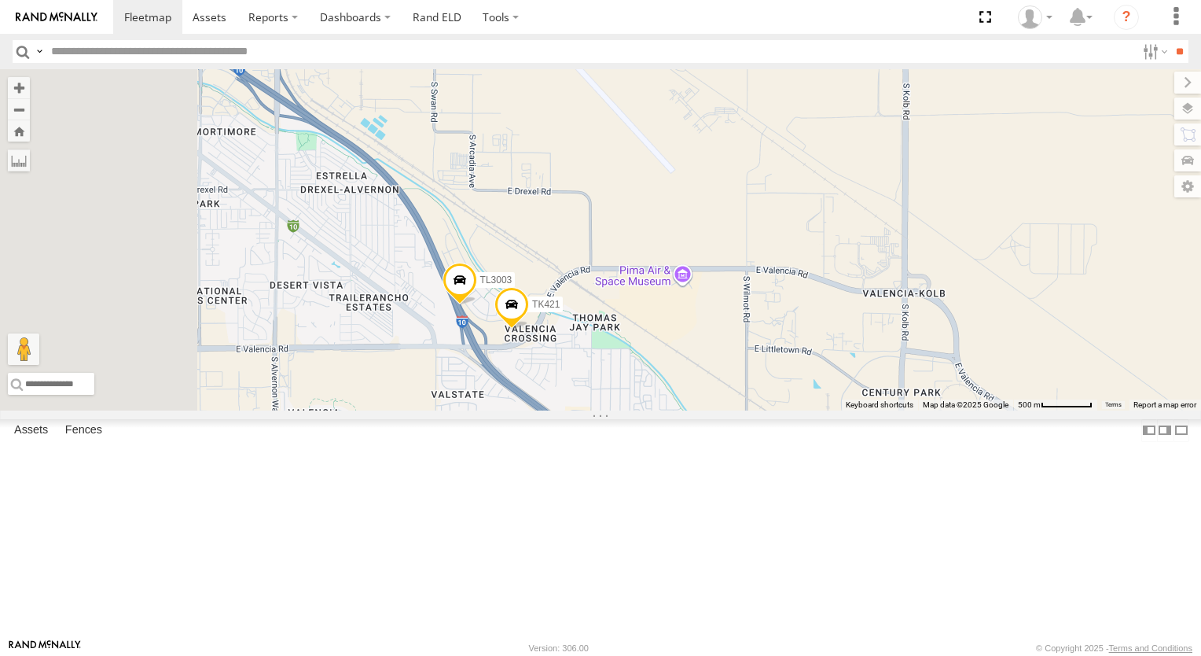
drag, startPoint x: 590, startPoint y: 160, endPoint x: 724, endPoint y: 308, distance: 199.8
click at [724, 308] on div "TK421 TL3003" at bounding box center [600, 239] width 1201 height 341
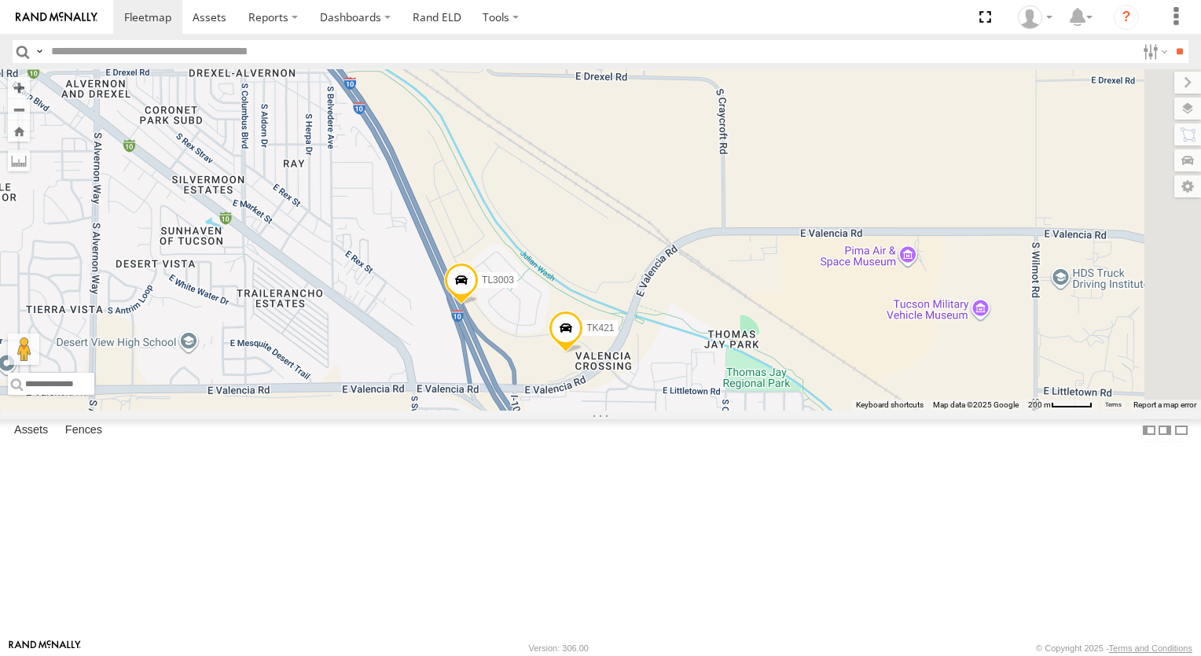
drag, startPoint x: 741, startPoint y: 245, endPoint x: 623, endPoint y: 212, distance: 123.4
click at [623, 212] on div "TK421 TL3003" at bounding box center [600, 239] width 1201 height 341
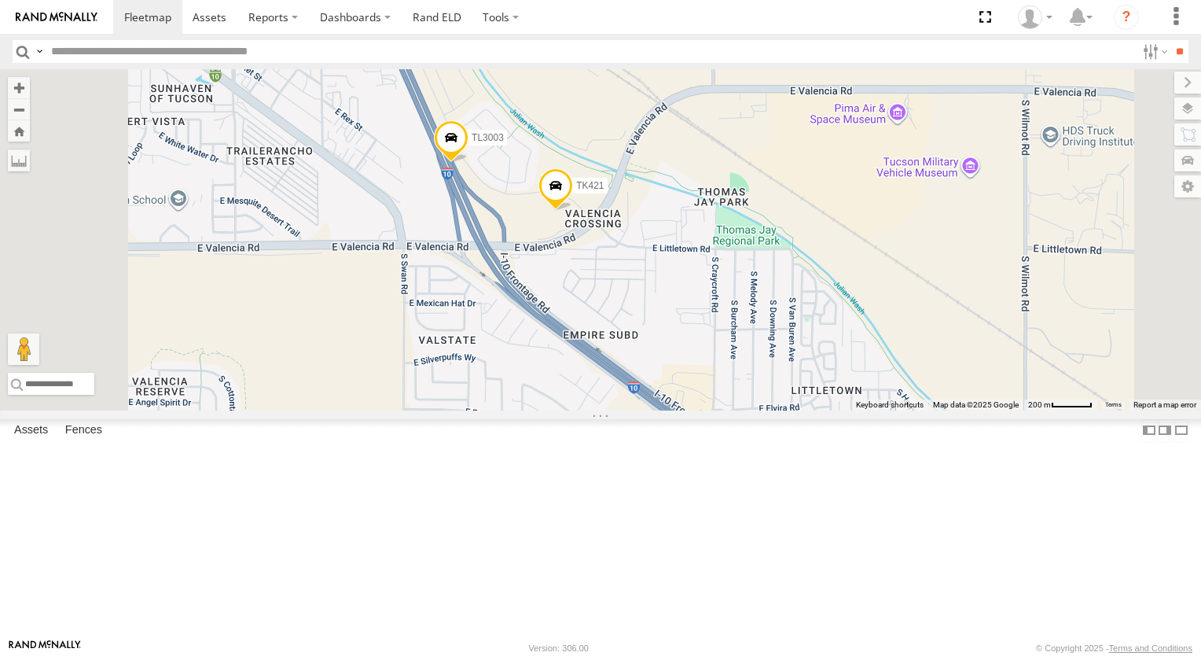
drag, startPoint x: 714, startPoint y: 193, endPoint x: 782, endPoint y: 263, distance: 97.3
click at [782, 263] on div "TK421 TL3003" at bounding box center [600, 239] width 1201 height 341
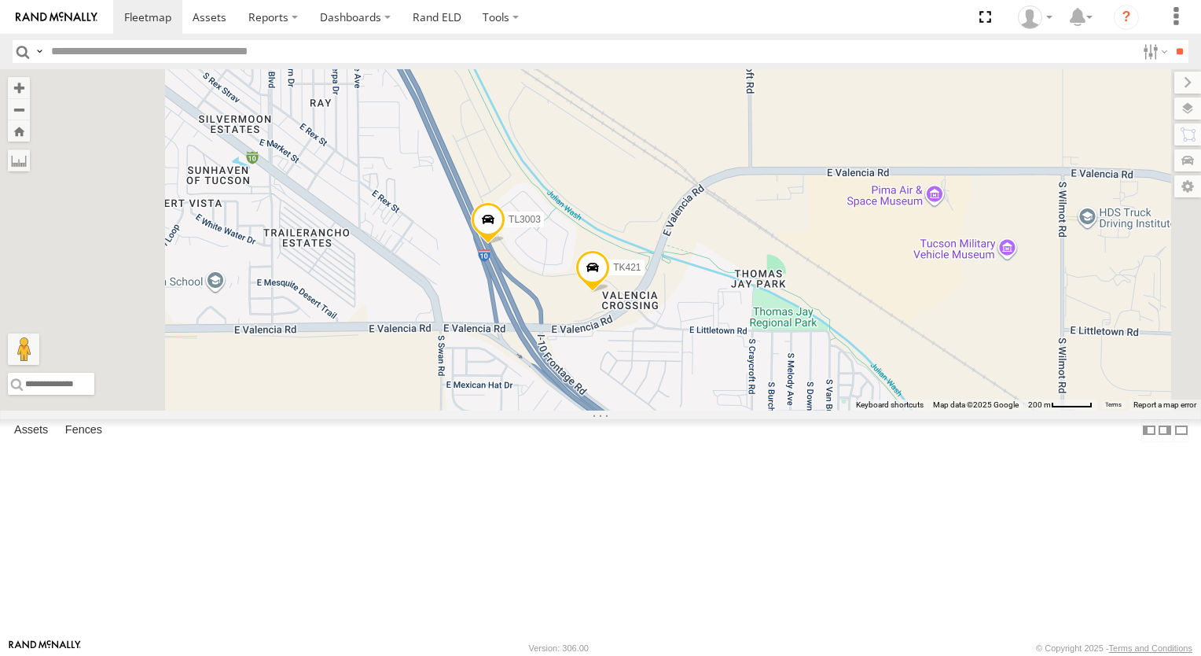
drag, startPoint x: 741, startPoint y: 171, endPoint x: 768, endPoint y: 252, distance: 85.5
click at [768, 252] on div "TK421 TL3003" at bounding box center [600, 239] width 1201 height 341
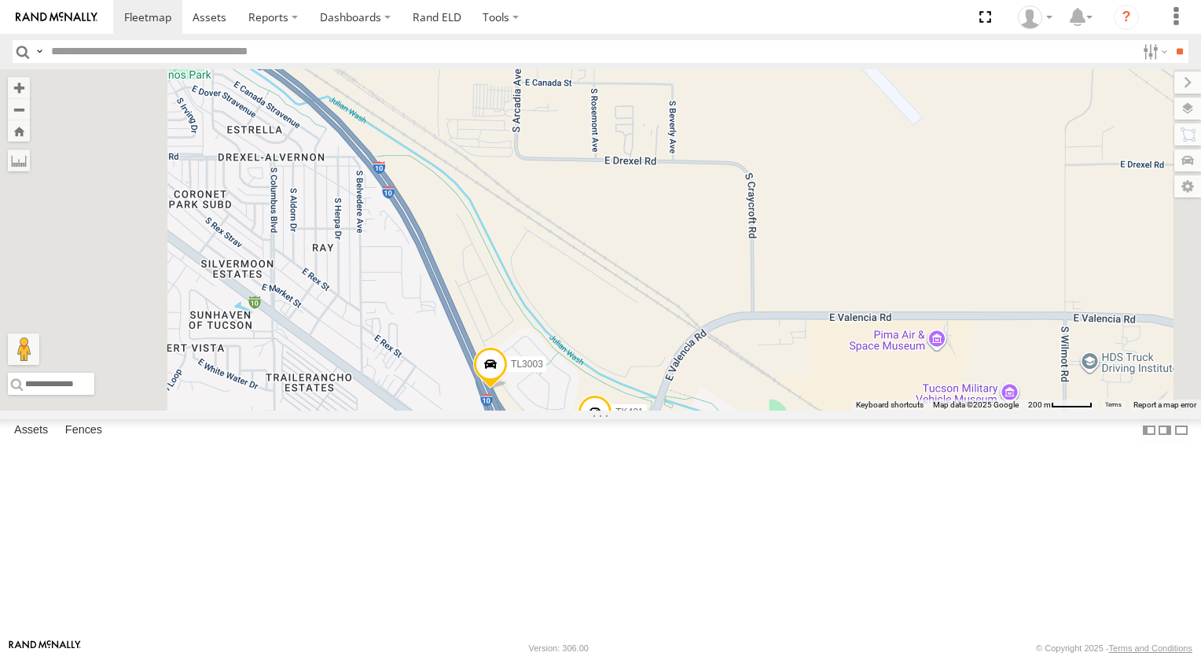
drag, startPoint x: 848, startPoint y: 201, endPoint x: 843, endPoint y: 333, distance: 131.4
click at [843, 333] on div "TK421 TL3003" at bounding box center [600, 239] width 1201 height 341
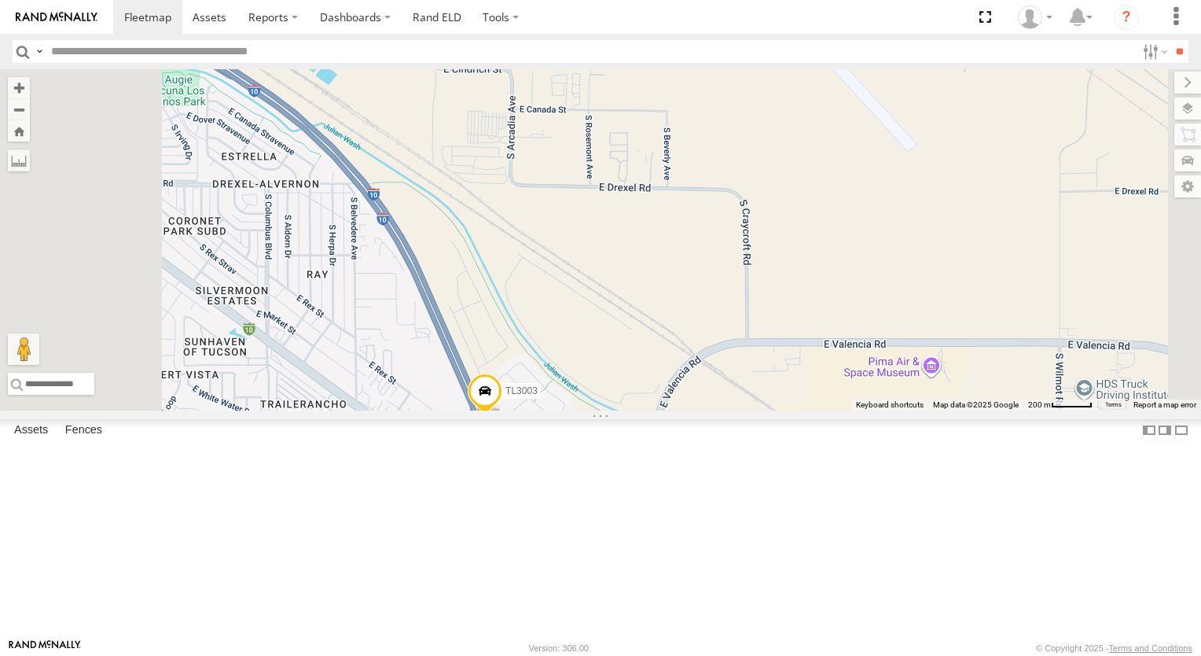
drag, startPoint x: 789, startPoint y: 403, endPoint x: 811, endPoint y: 342, distance: 65.2
click at [797, 391] on div "TK421 TL3003" at bounding box center [600, 239] width 1201 height 341
click at [811, 338] on div "TK421 TL3003" at bounding box center [600, 239] width 1201 height 341
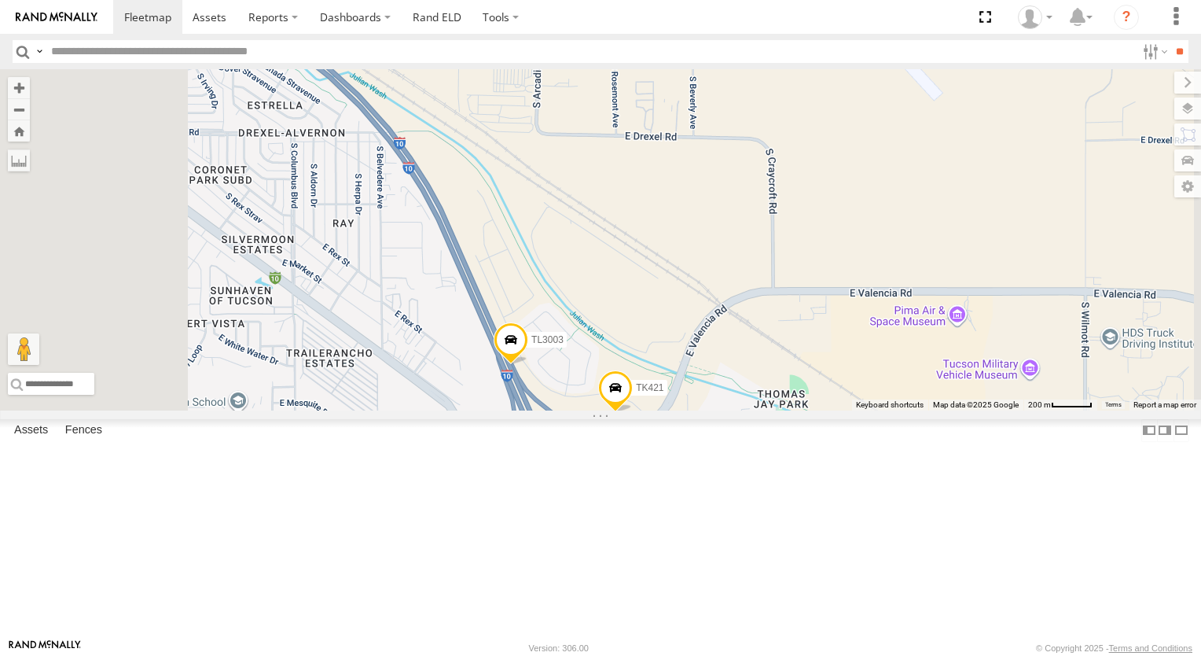
click at [811, 338] on div "TK421 TL3003" at bounding box center [600, 239] width 1201 height 341
